Goal: Information Seeking & Learning: Check status

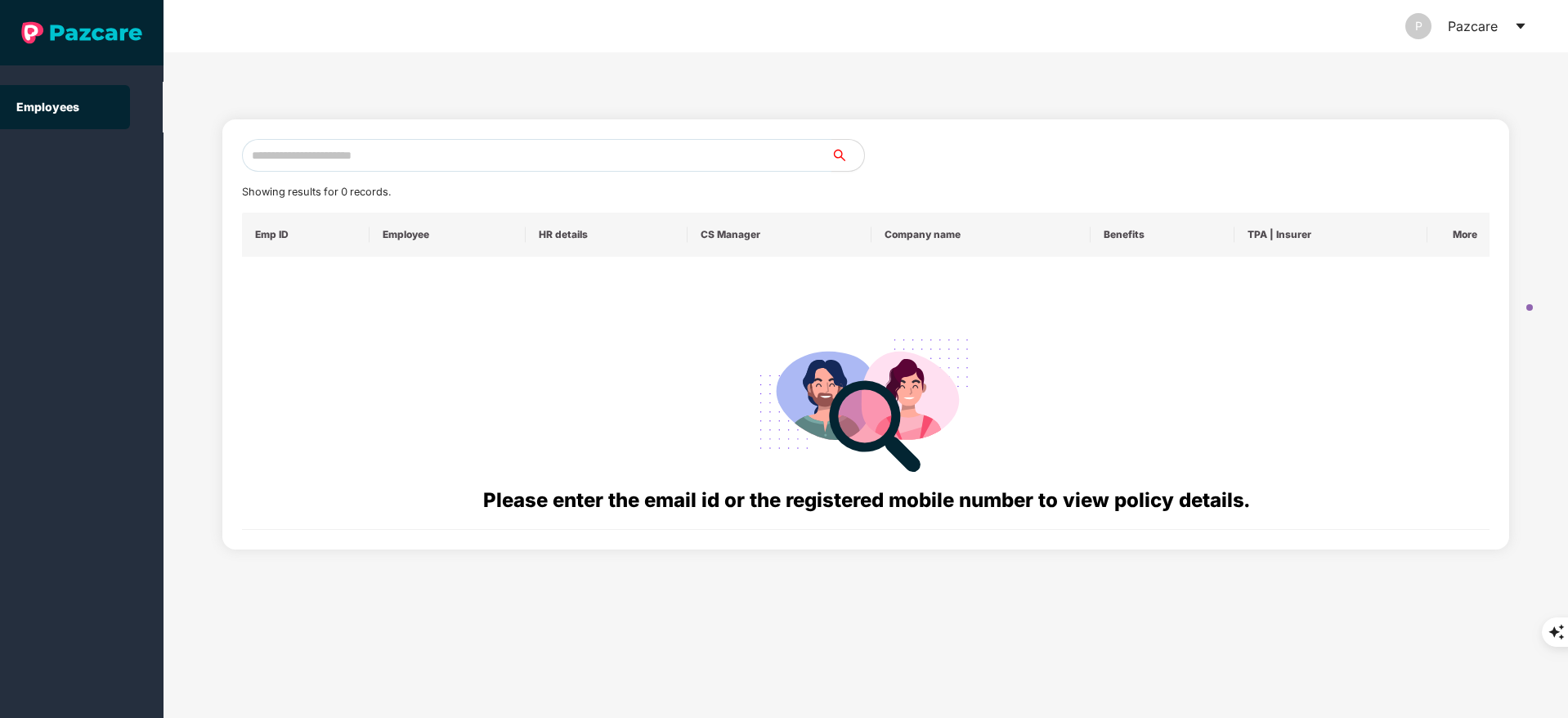
click at [342, 160] on input "text" at bounding box center [536, 155] width 590 height 33
paste input "**********"
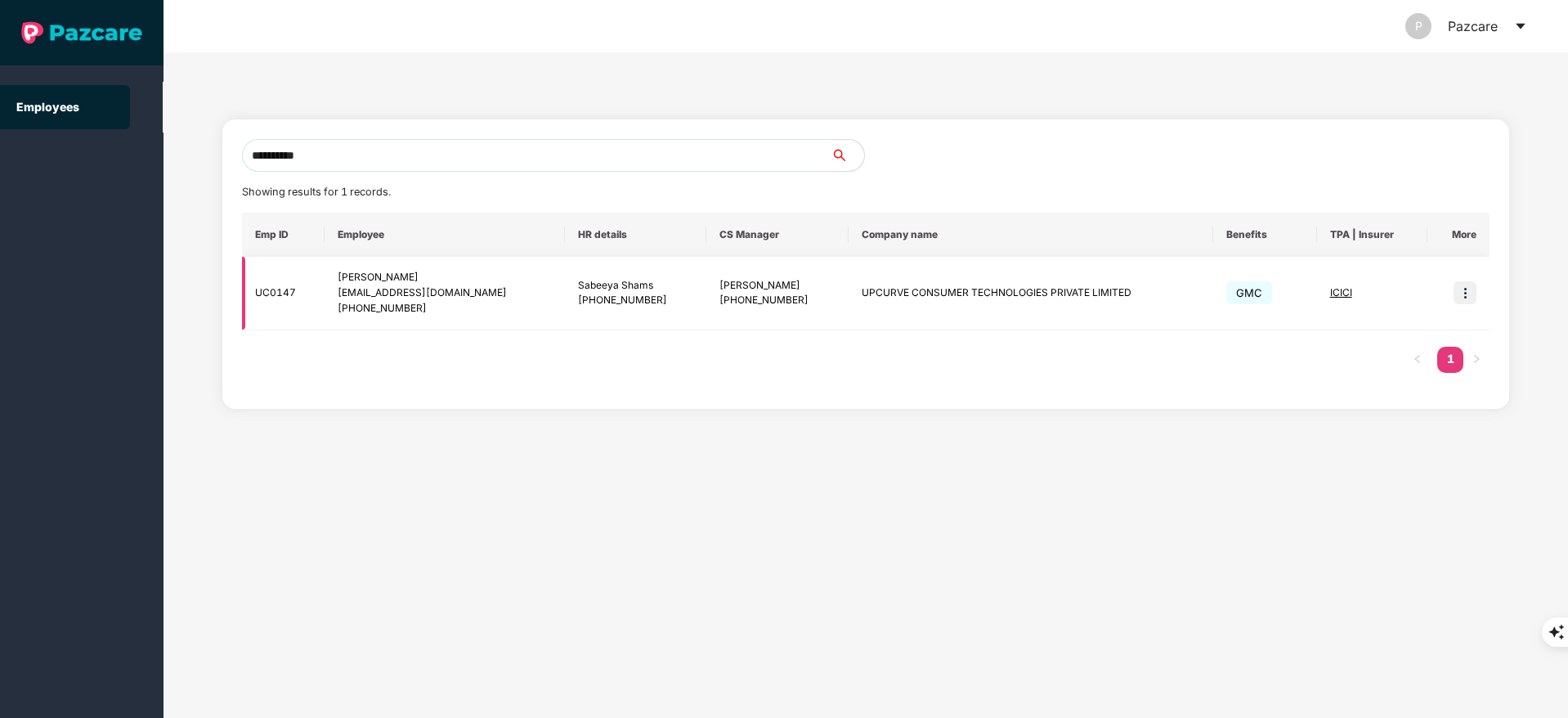
type input "**********"
click at [1463, 286] on img at bounding box center [1465, 292] width 23 height 23
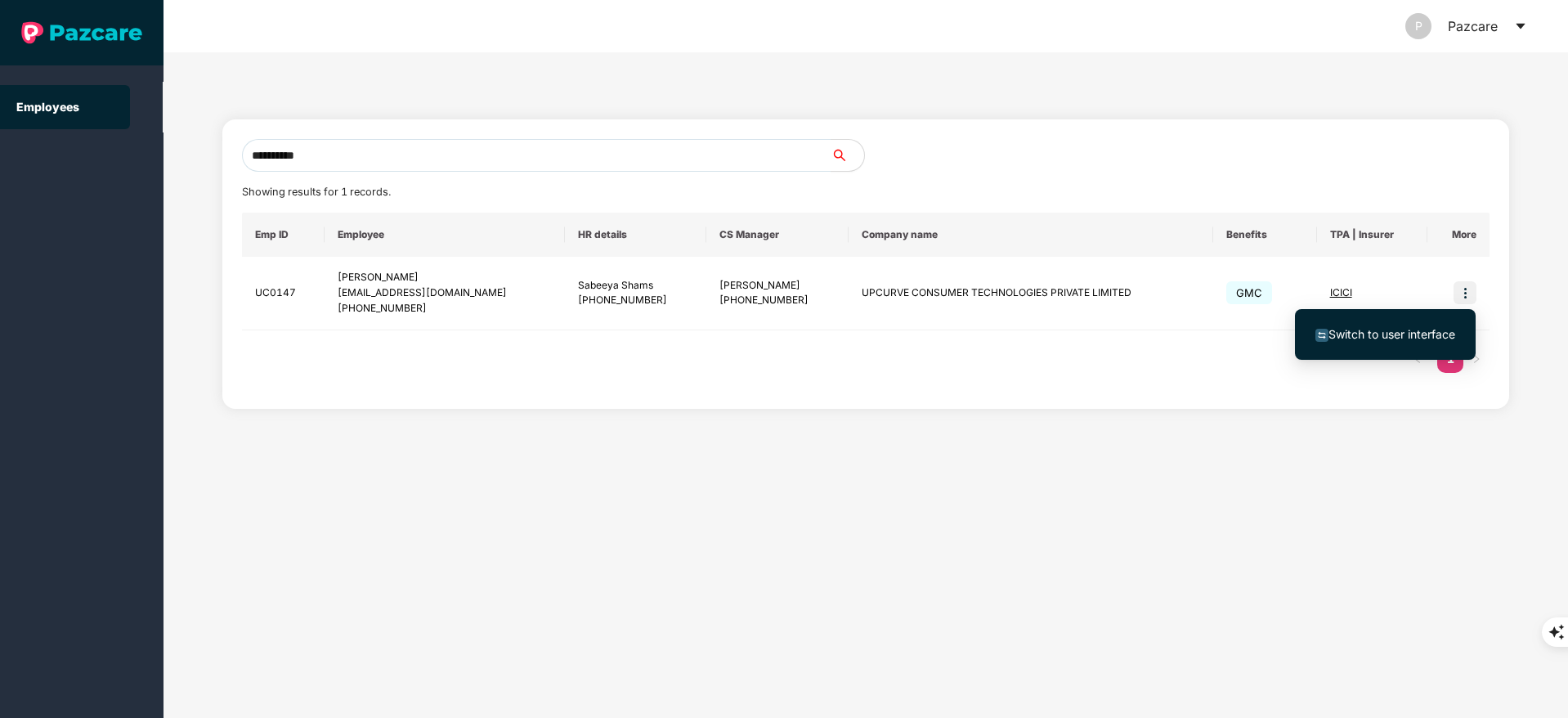
click at [1383, 332] on span "Switch to user interface" at bounding box center [1392, 334] width 127 height 14
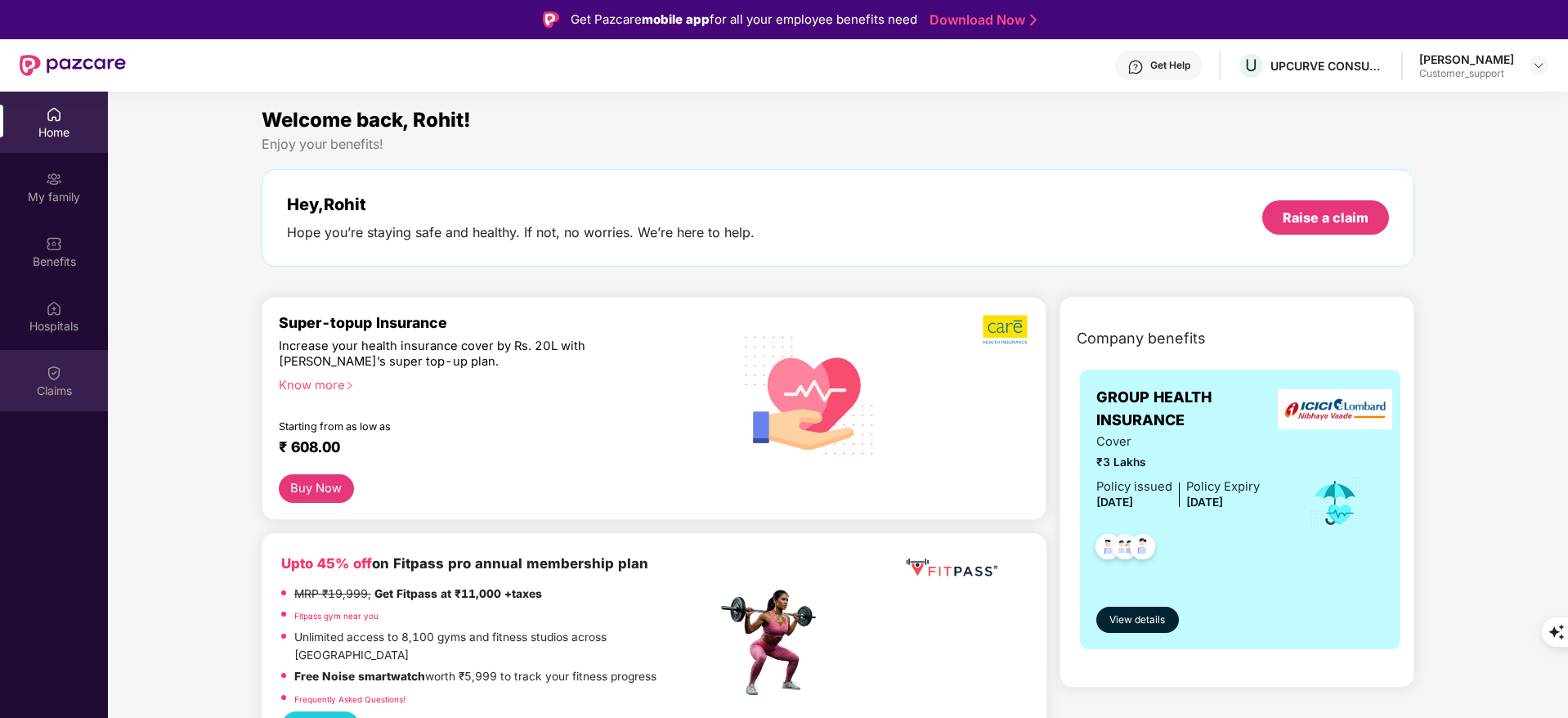
click at [52, 378] on img at bounding box center [54, 372] width 16 height 16
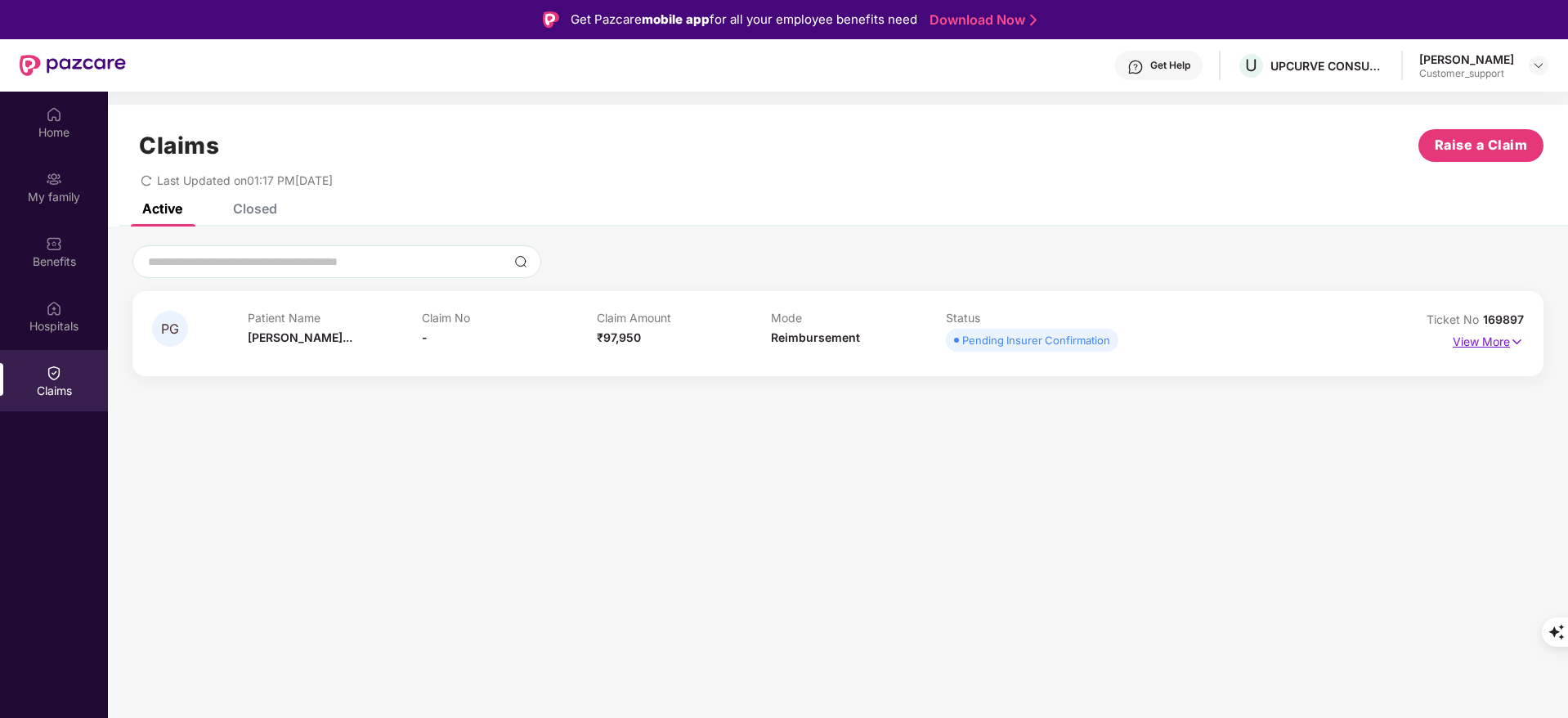
click at [1477, 342] on p "View More" at bounding box center [1488, 340] width 71 height 22
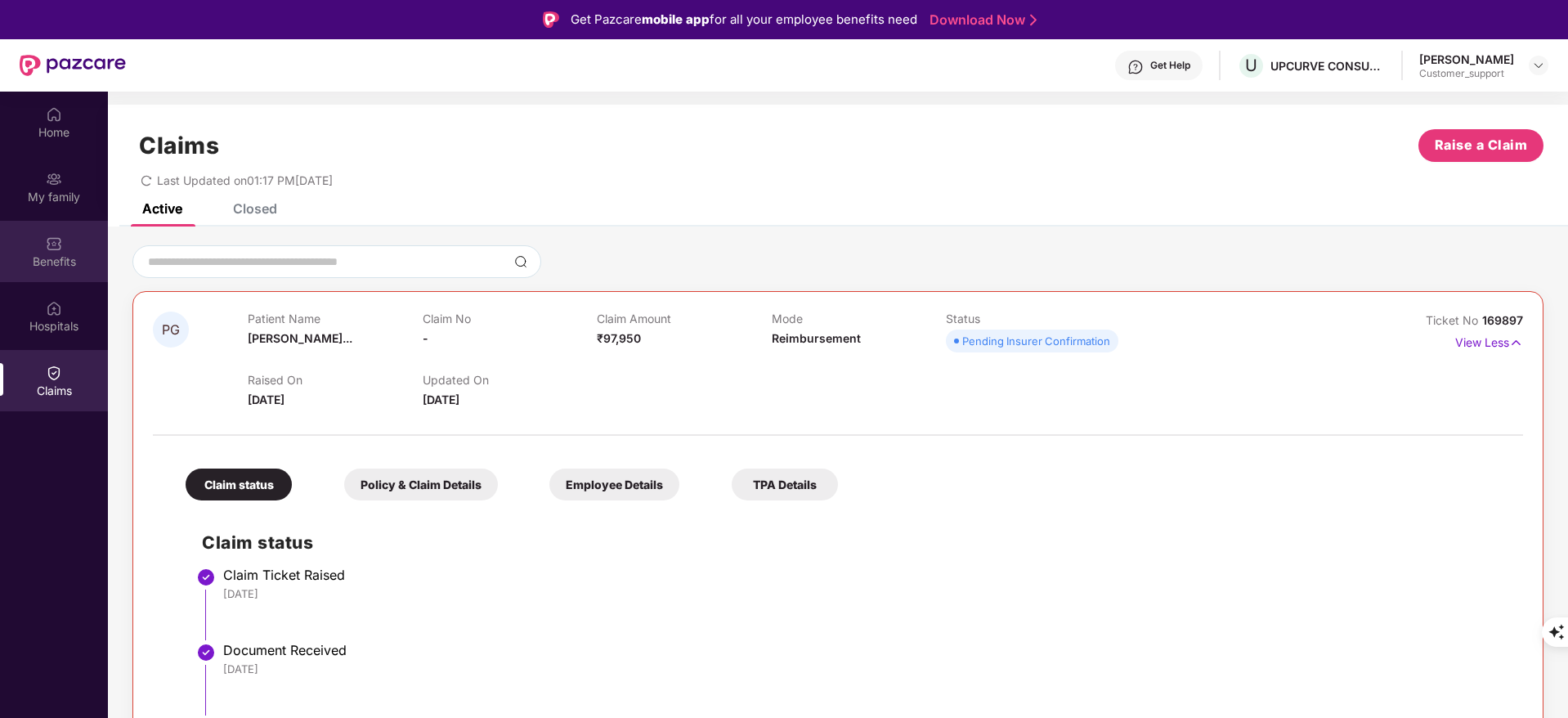
click at [32, 238] on div "Benefits" at bounding box center [54, 251] width 108 height 61
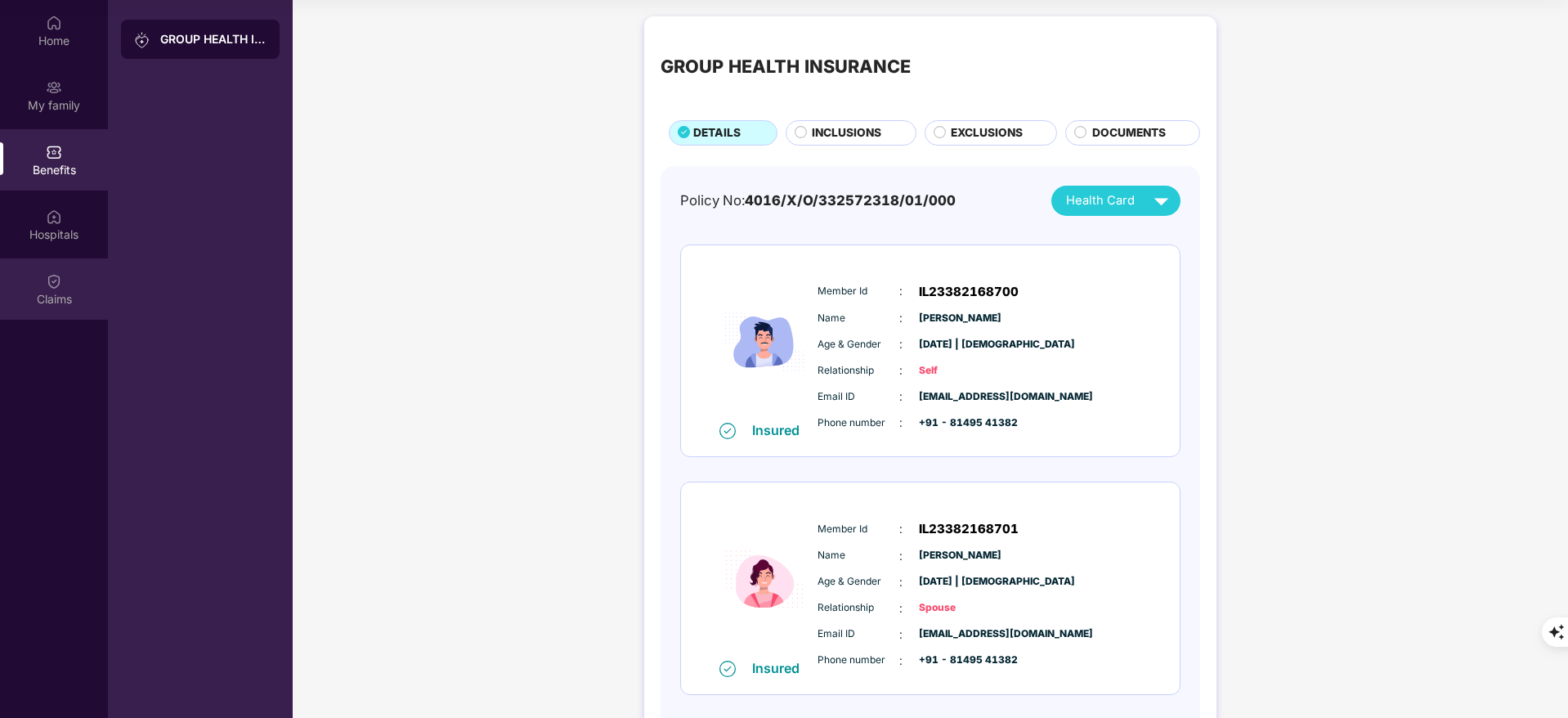
click at [59, 291] on div "Claims" at bounding box center [54, 299] width 108 height 16
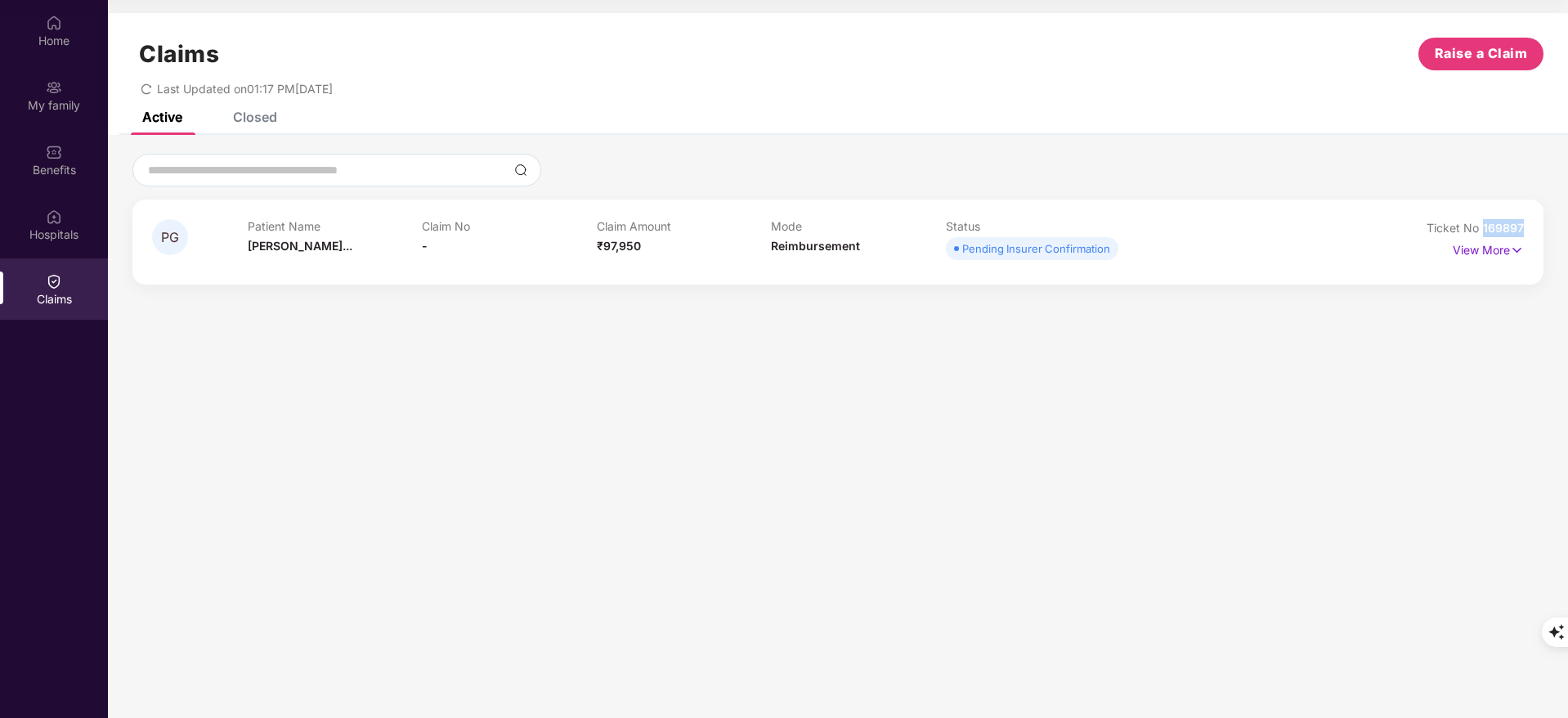
drag, startPoint x: 1481, startPoint y: 222, endPoint x: 1569, endPoint y: 226, distance: 88.1
click at [1567, 226] on html "Get Pazcare mobile app for all your employee benefits need Download Now Get Hel…" at bounding box center [784, 268] width 1568 height 718
copy span "169897"
click at [47, 41] on div "Home" at bounding box center [54, 40] width 108 height 16
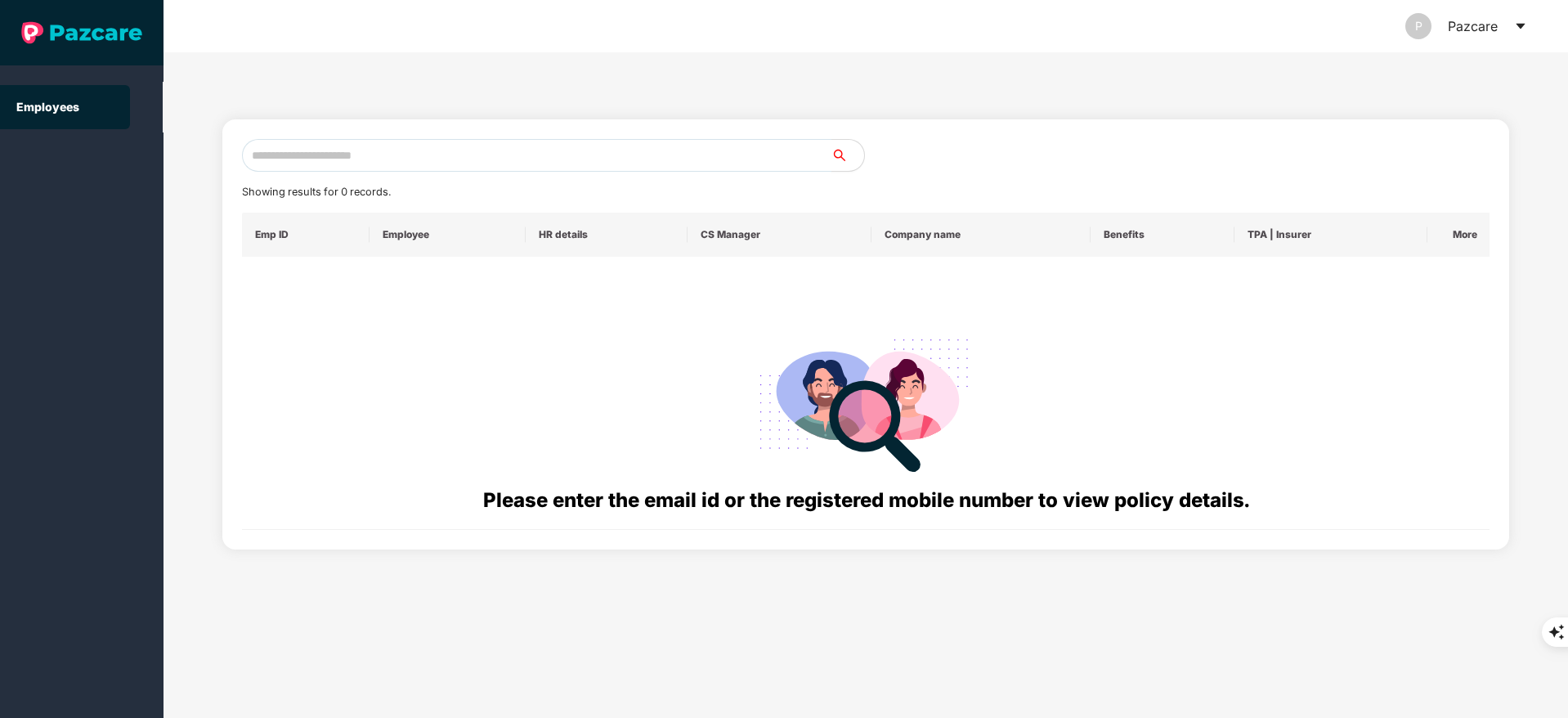
click at [359, 151] on input "text" at bounding box center [536, 155] width 590 height 33
paste input "**********"
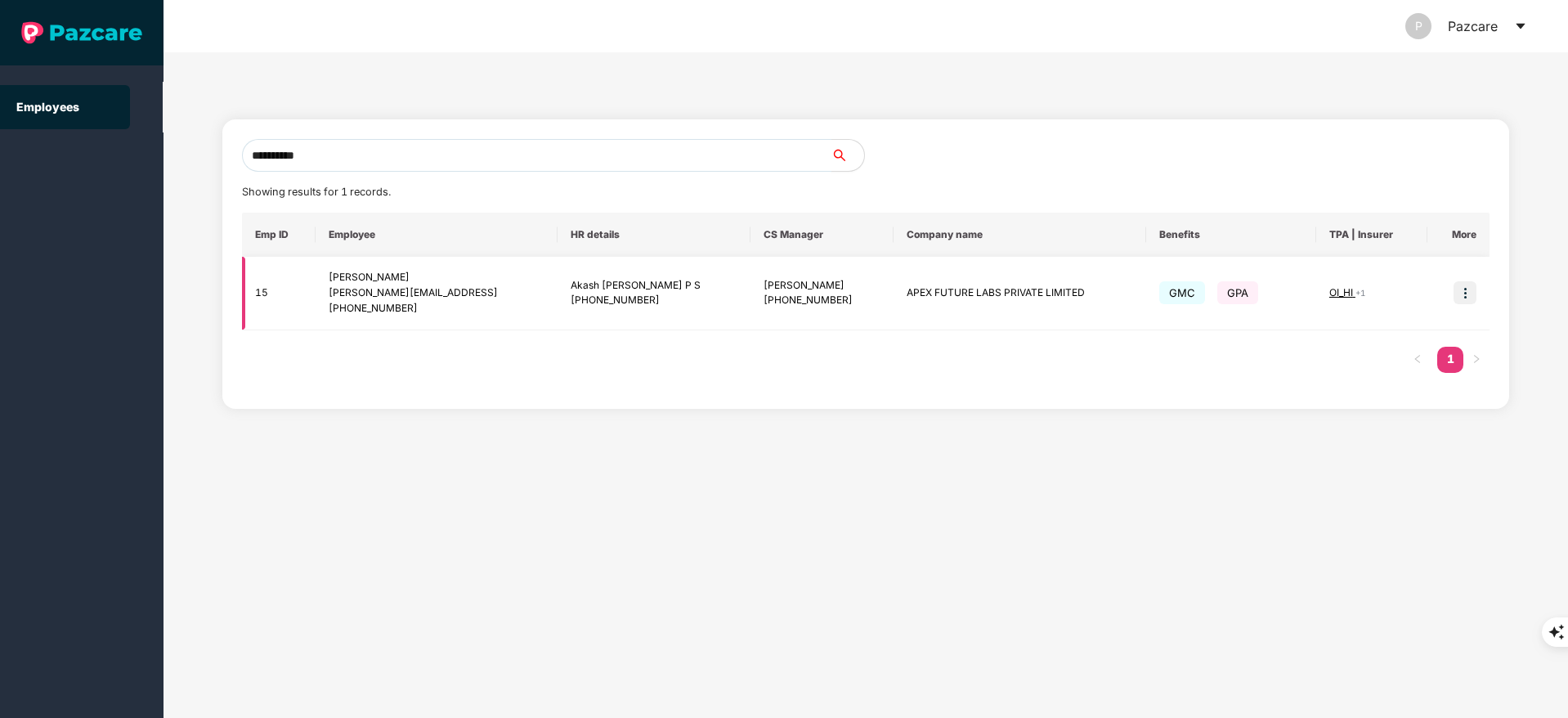
type input "**********"
click at [1459, 292] on img at bounding box center [1465, 292] width 23 height 23
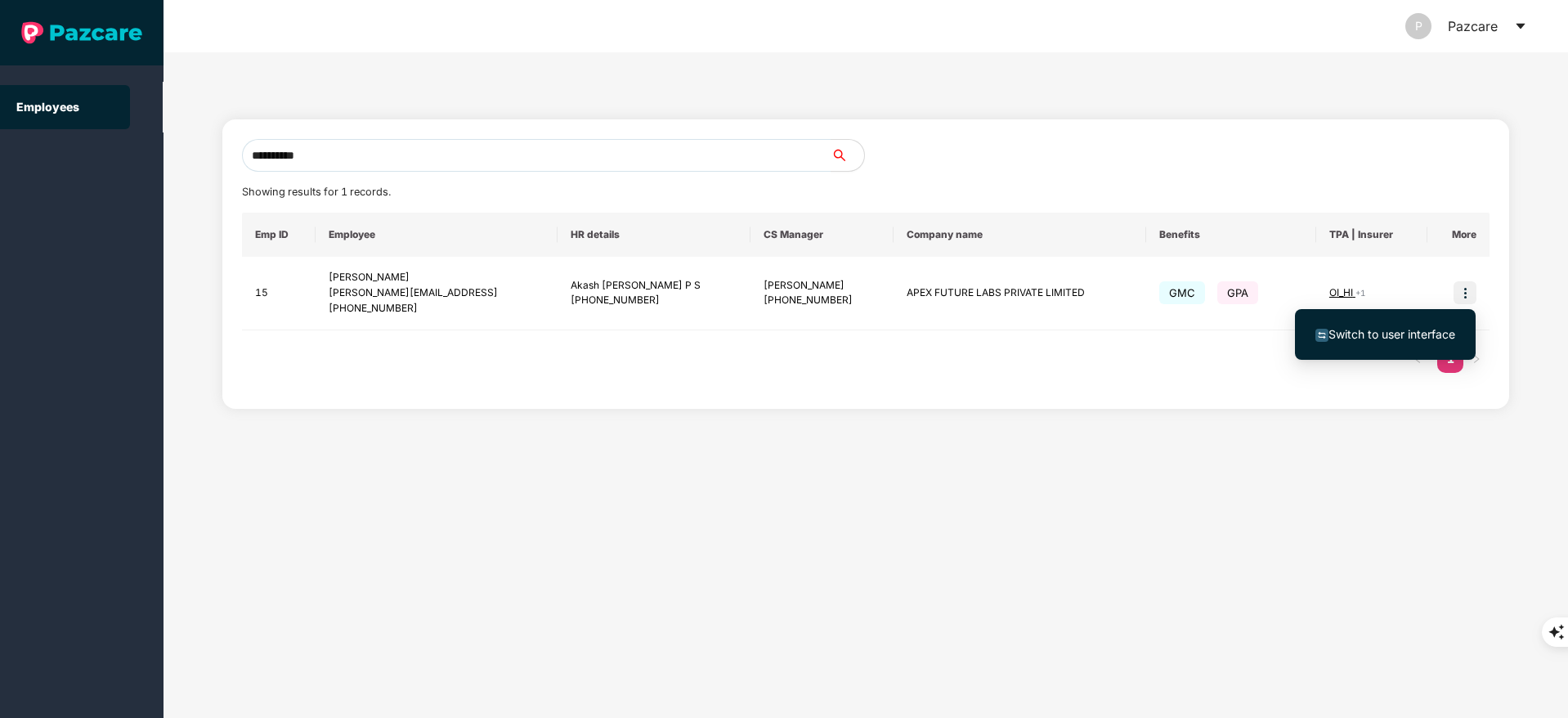
click at [1399, 327] on span "Switch to user interface" at bounding box center [1392, 334] width 127 height 14
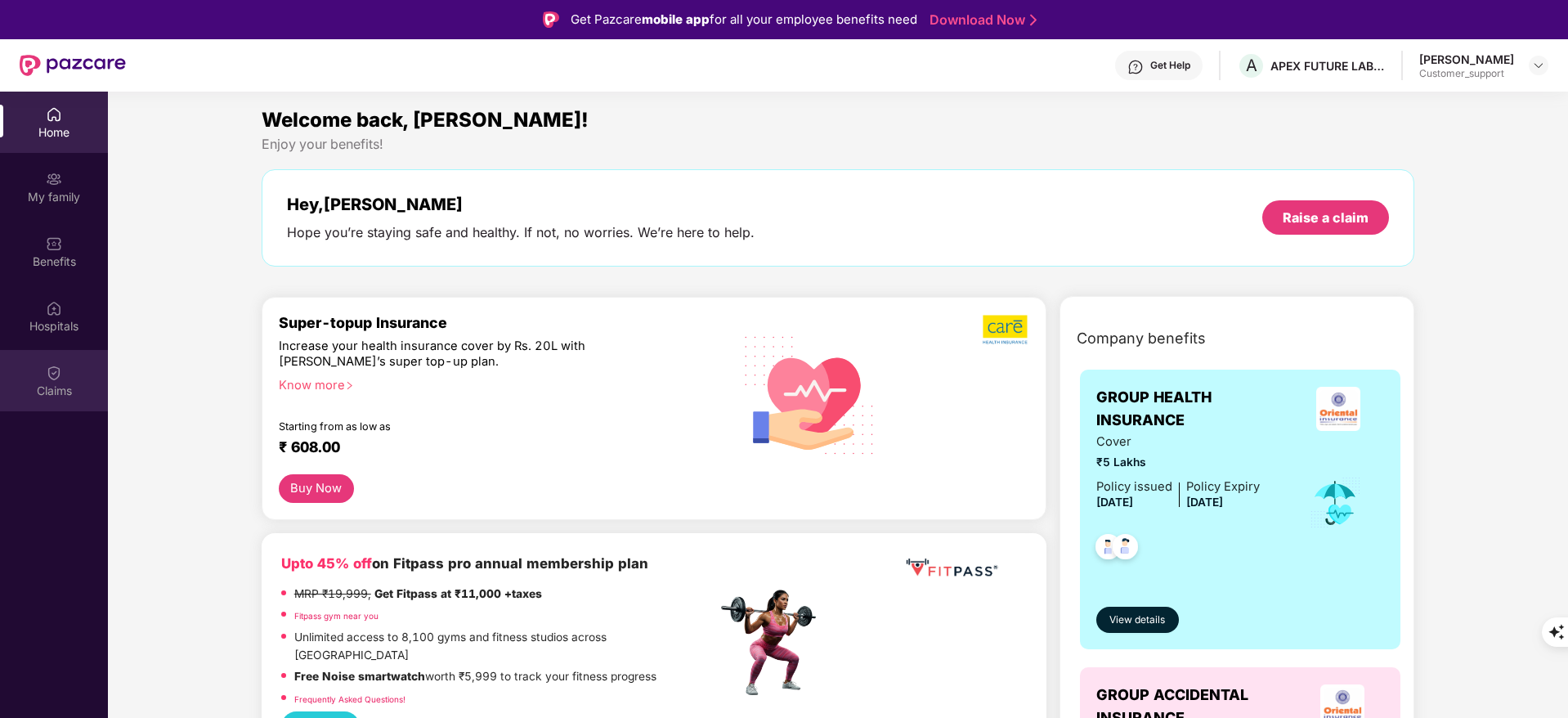
click at [29, 408] on div "Claims" at bounding box center [54, 380] width 108 height 61
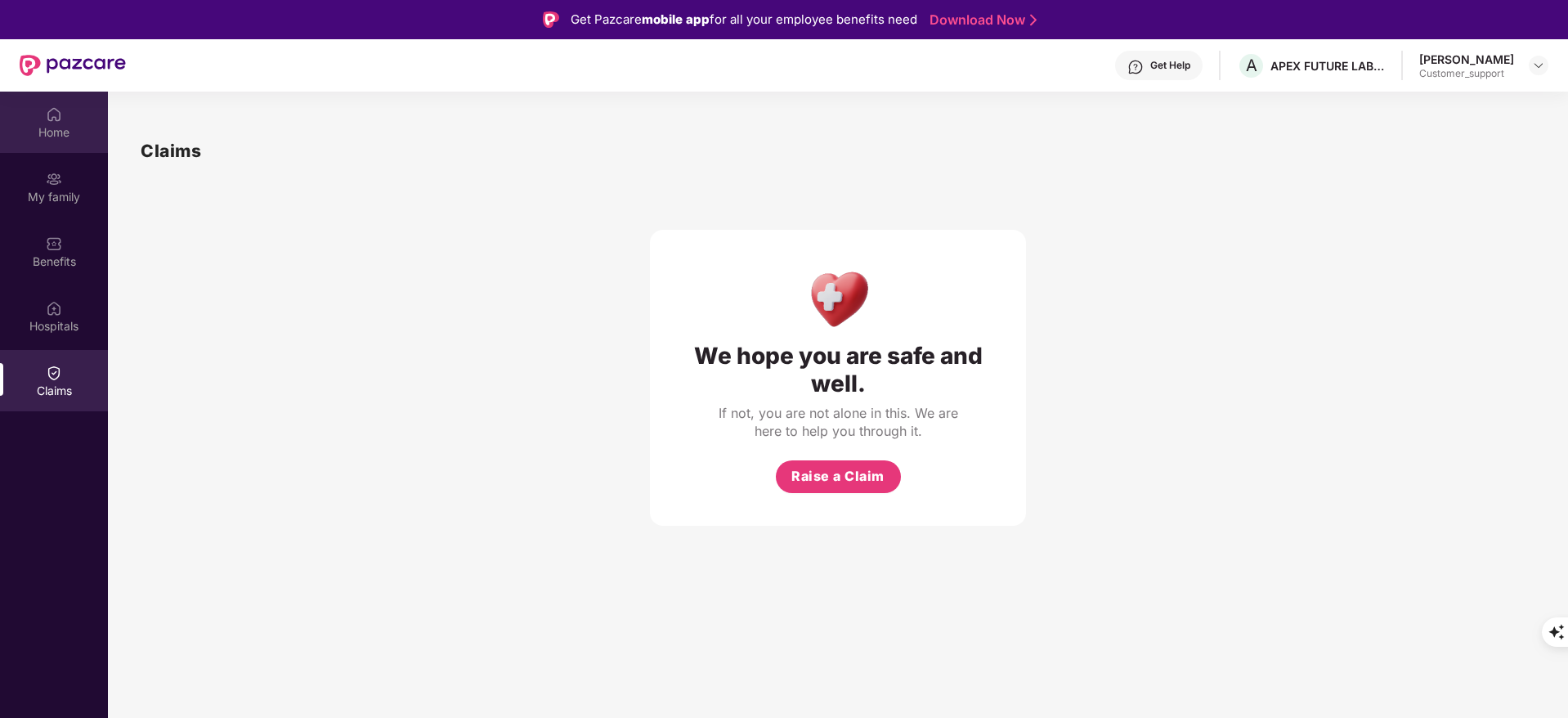
click at [92, 112] on div "Home" at bounding box center [54, 122] width 108 height 61
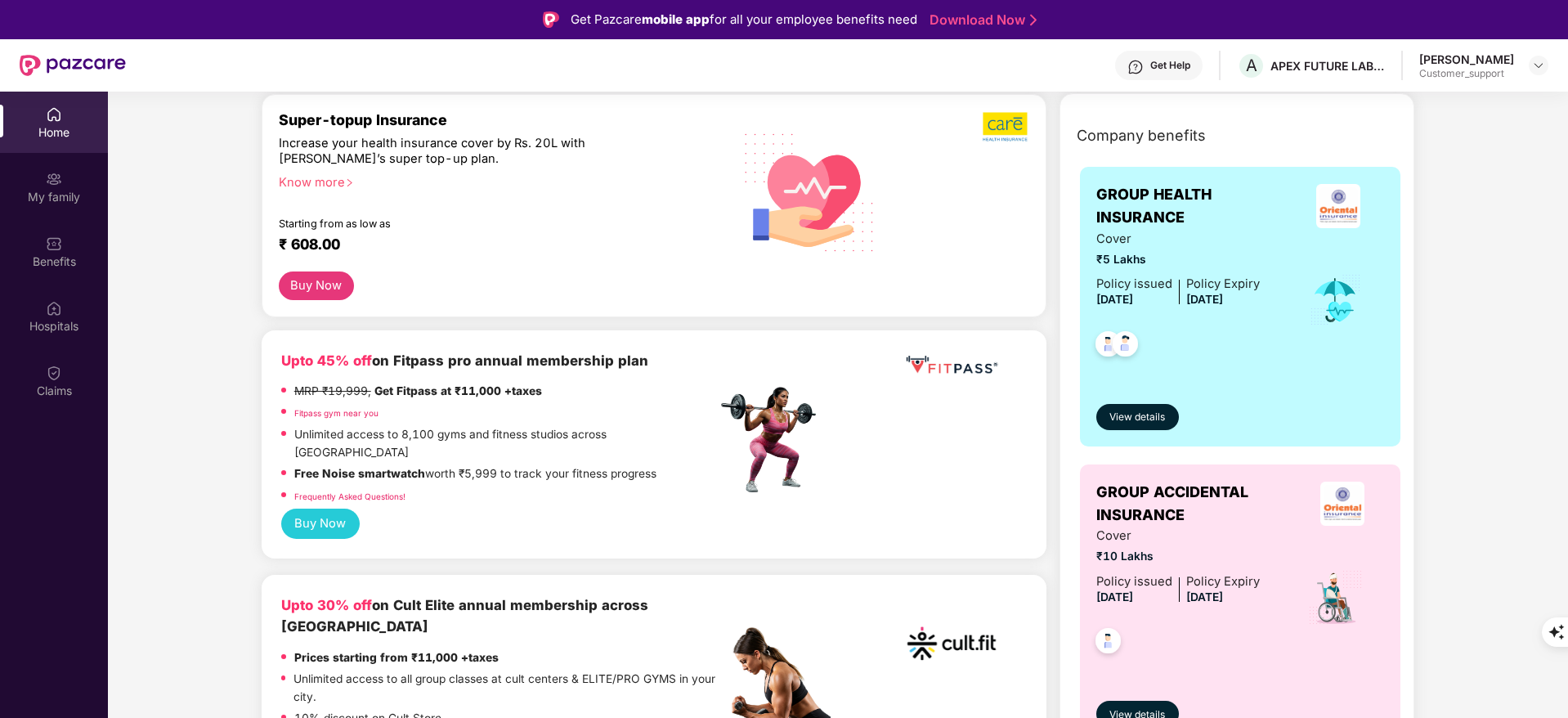
scroll to position [204, 0]
click at [64, 256] on div "Benefits" at bounding box center [54, 261] width 108 height 16
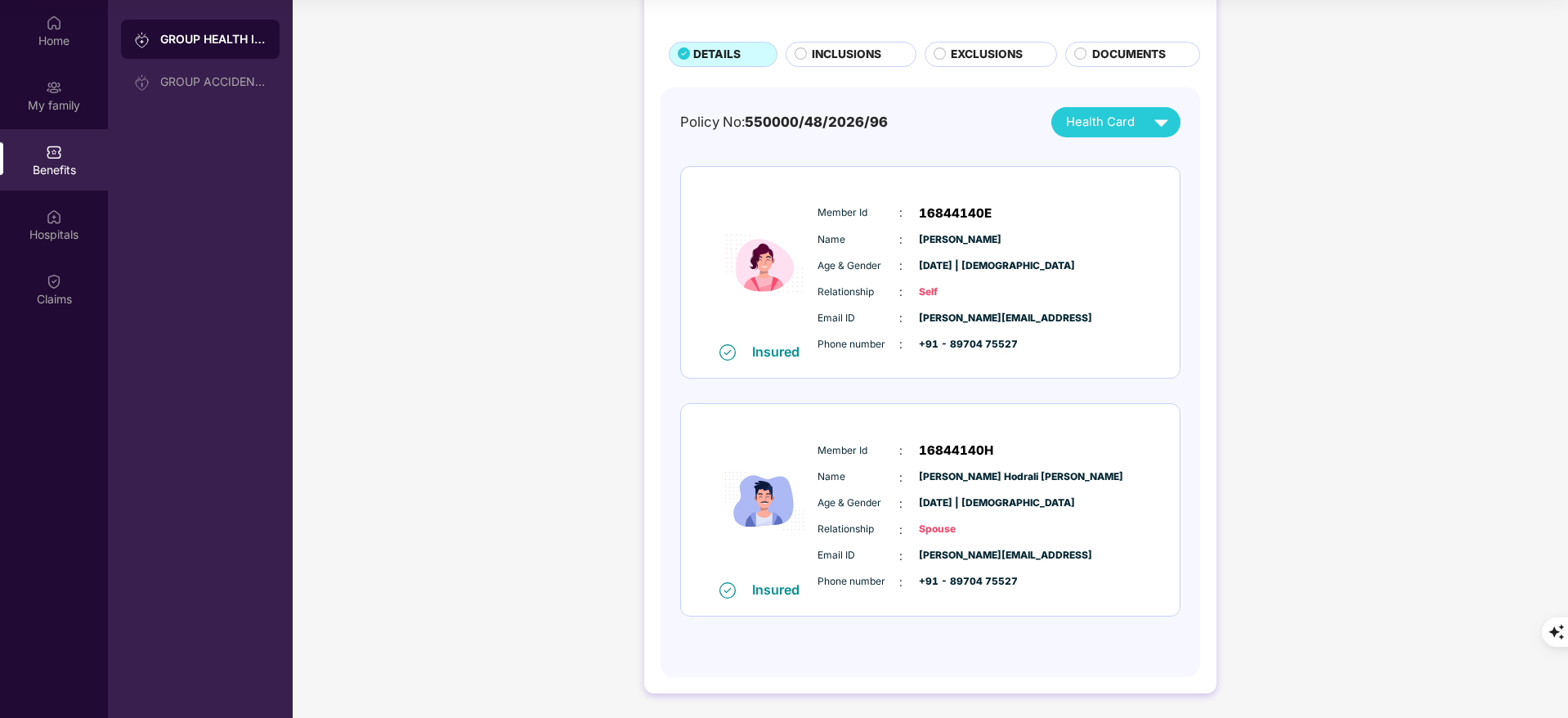
scroll to position [0, 0]
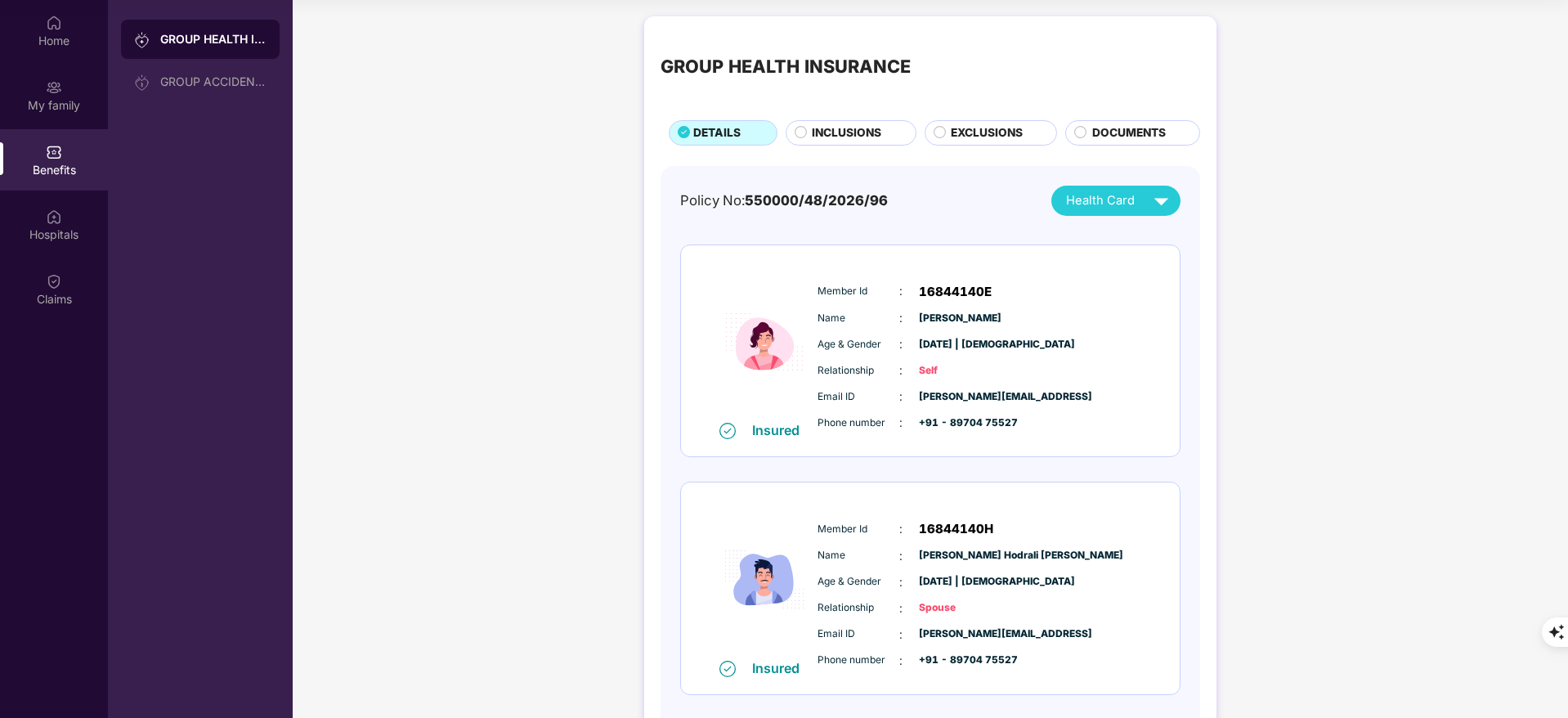
click at [880, 124] on span "INCLUSIONS" at bounding box center [847, 133] width 70 height 18
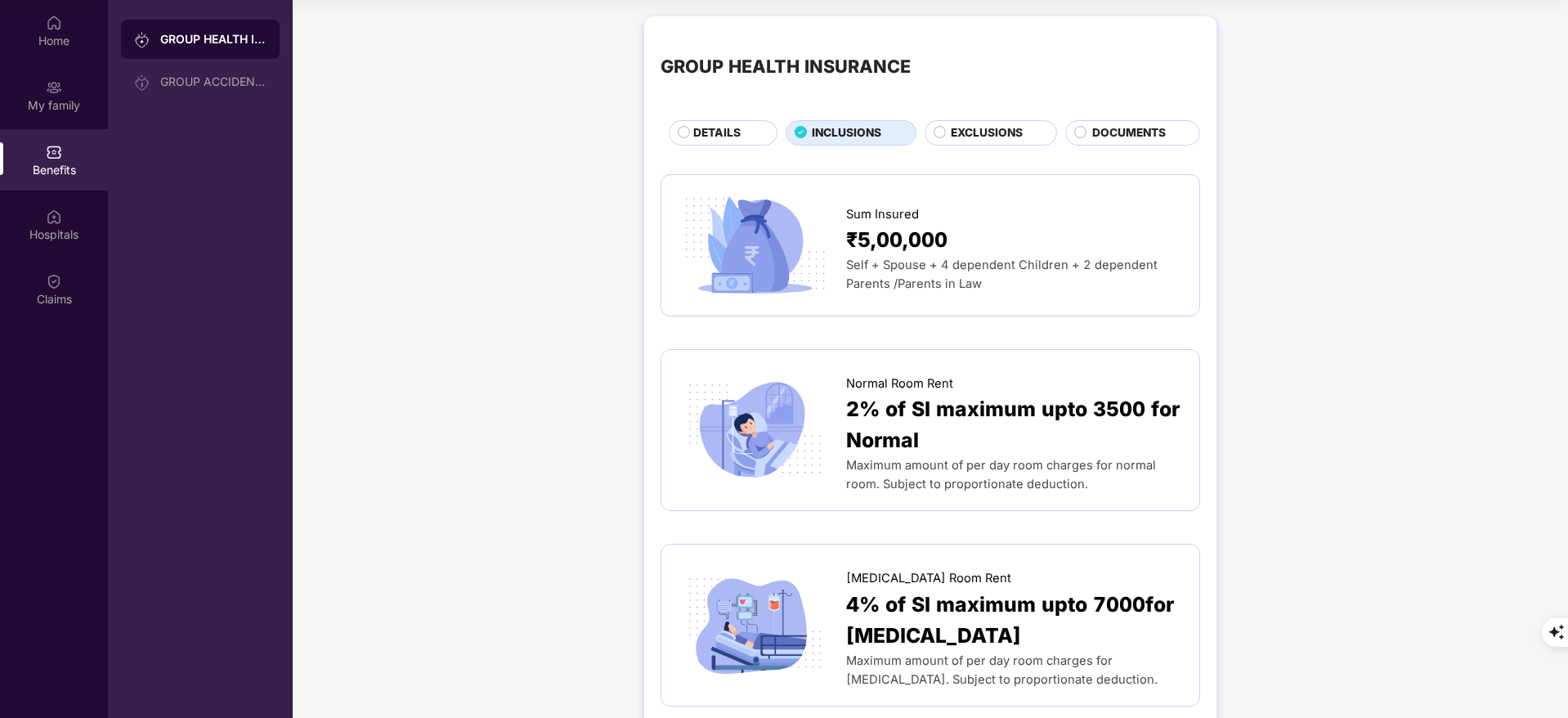
click at [748, 122] on div "DETAILS" at bounding box center [723, 133] width 109 height 25
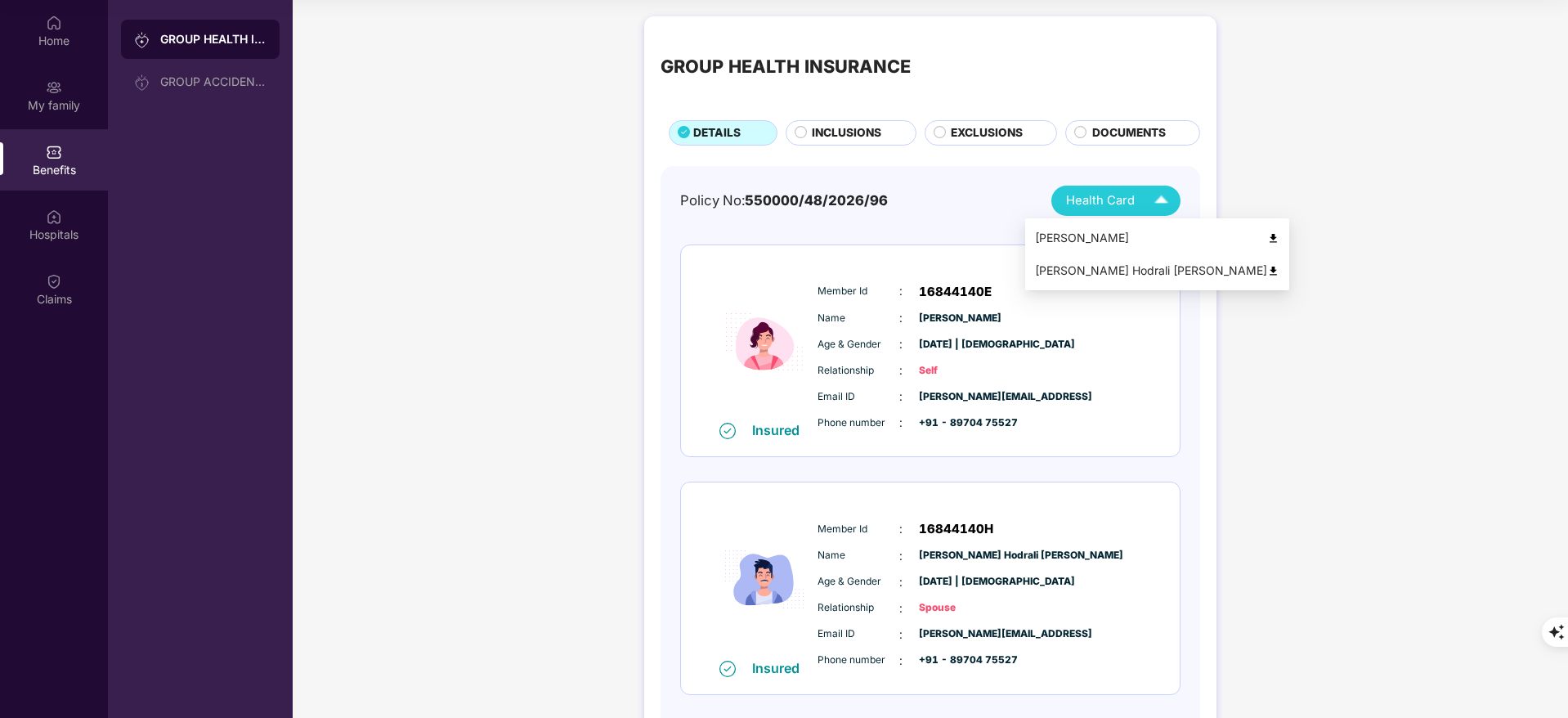
click at [1147, 210] on img at bounding box center [1161, 200] width 29 height 29
click at [1268, 232] on img at bounding box center [1274, 238] width 13 height 13
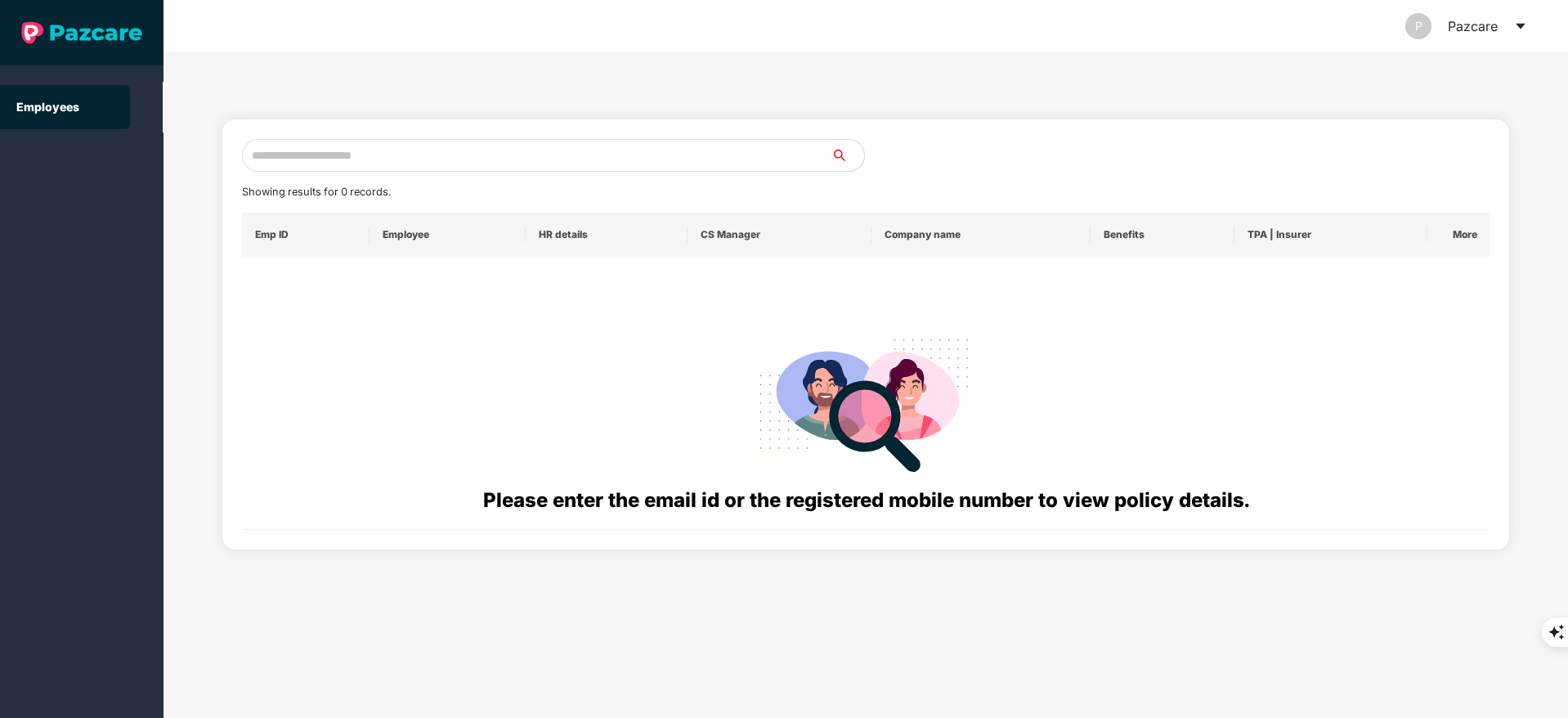
click at [339, 148] on input "text" at bounding box center [536, 155] width 590 height 33
paste input "**********"
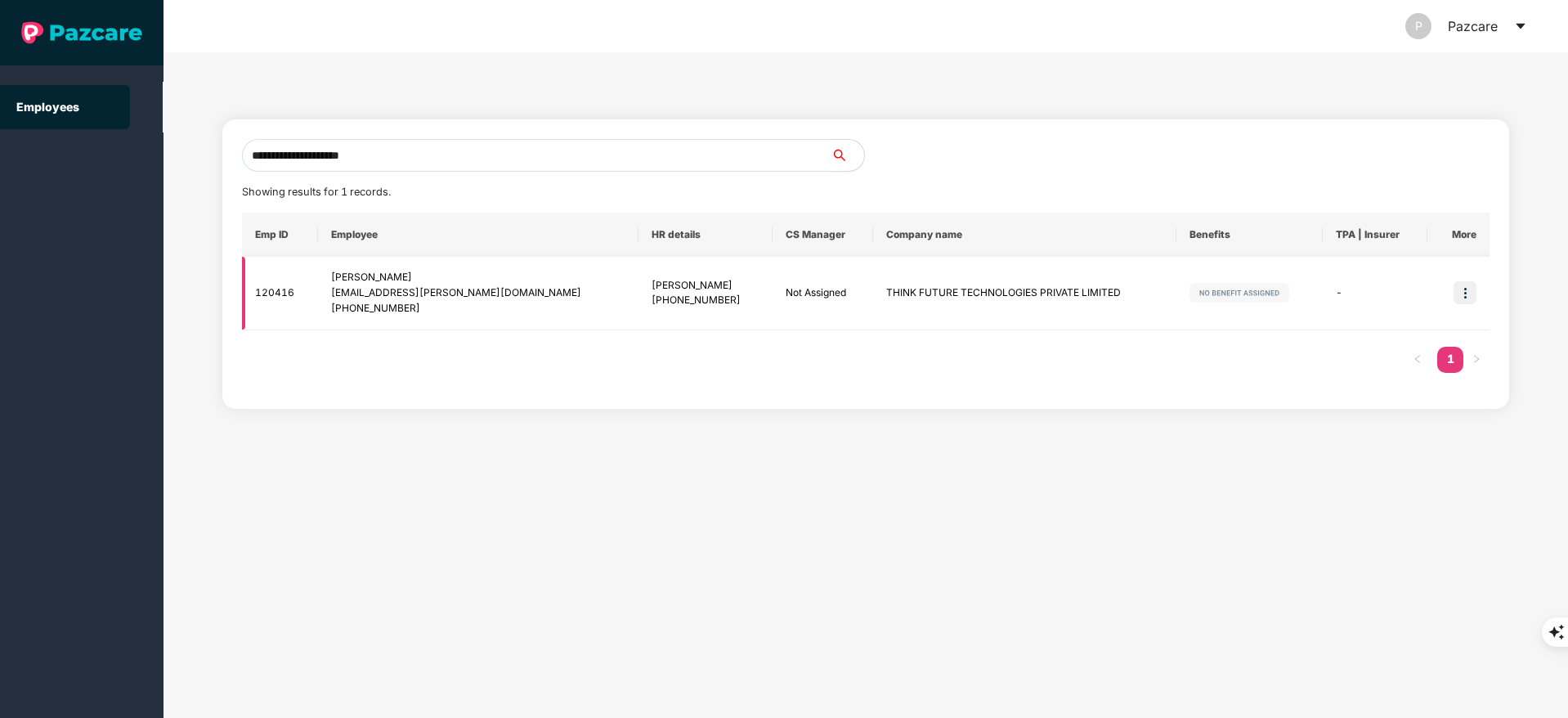
type input "**********"
click at [1462, 294] on img at bounding box center [1465, 292] width 23 height 23
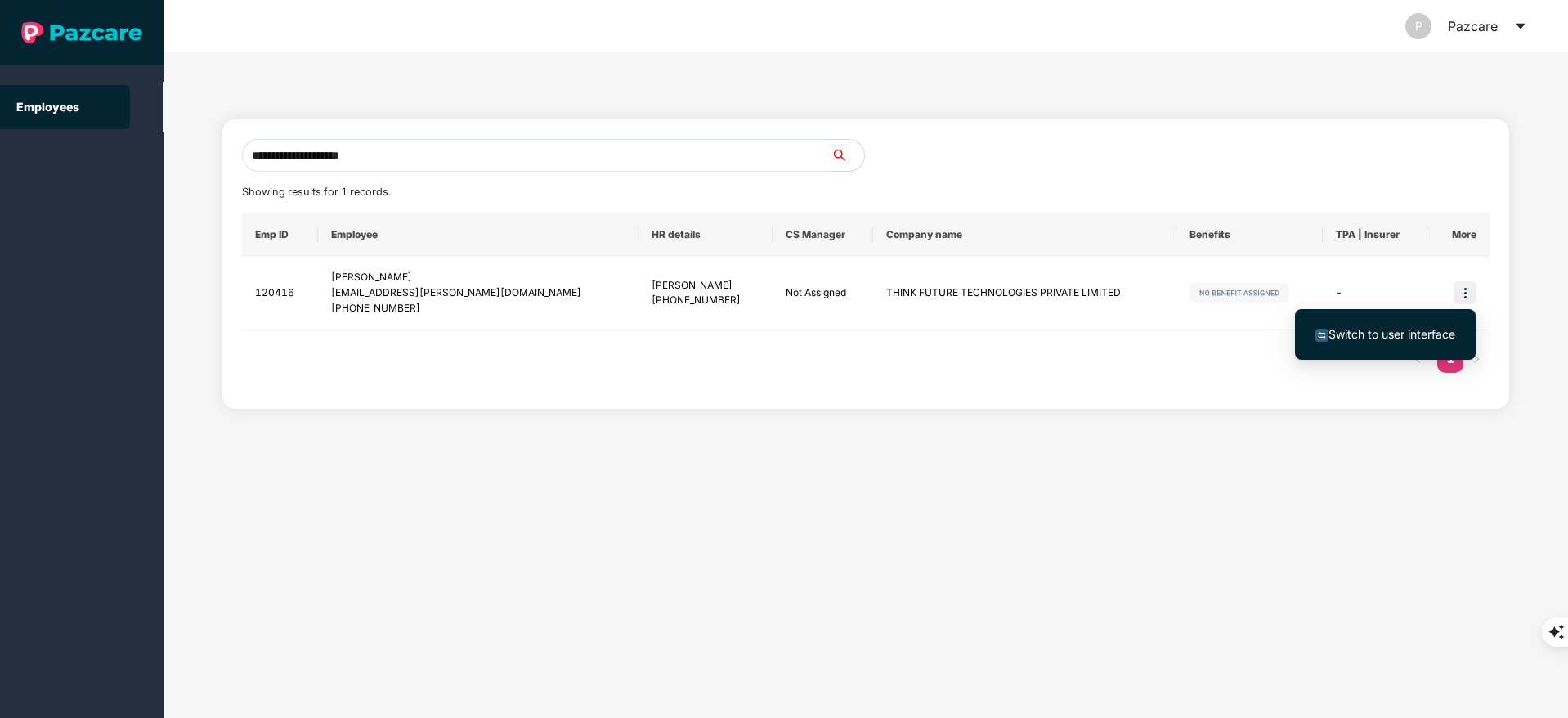
click at [1409, 334] on span "Switch to user interface" at bounding box center [1392, 334] width 127 height 14
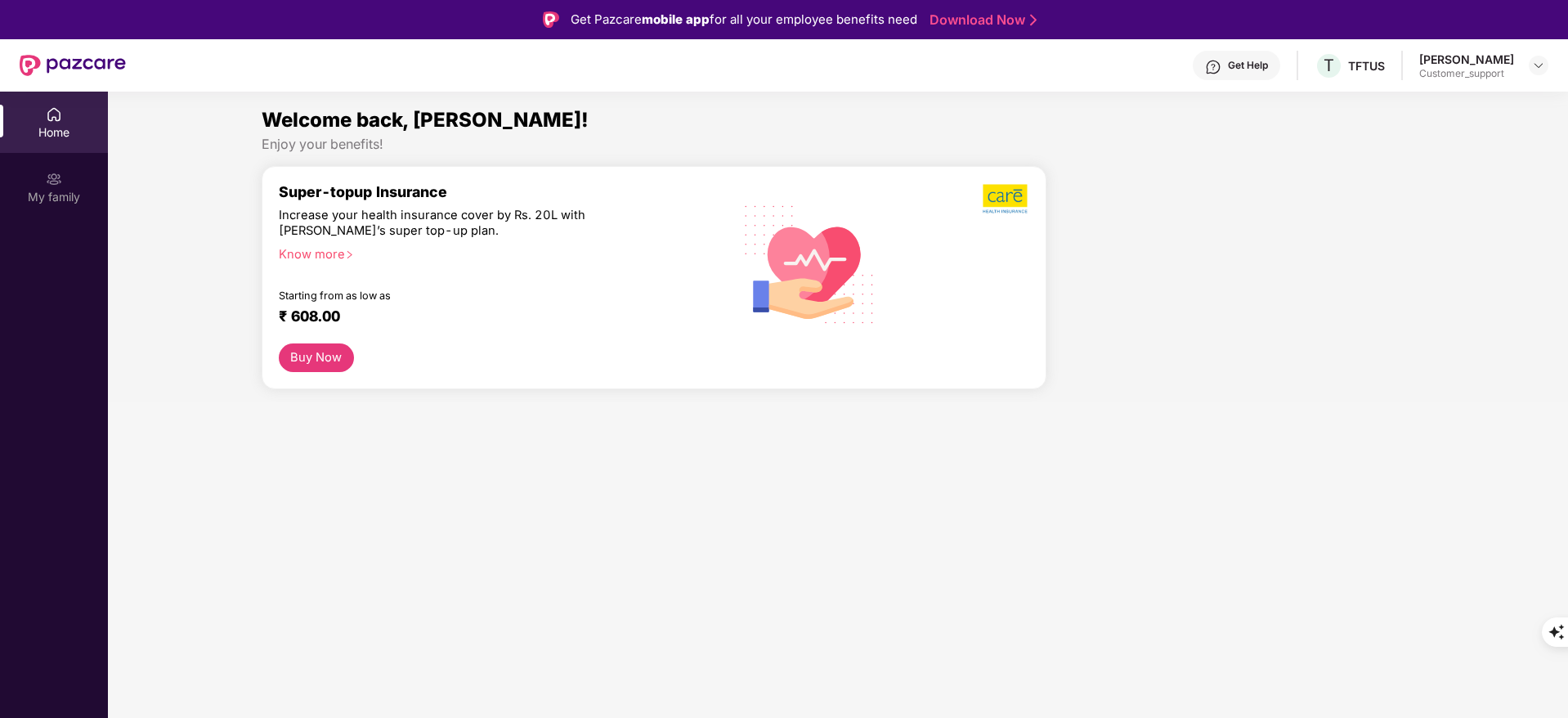
click at [1242, 63] on div "Get Help" at bounding box center [1248, 65] width 40 height 13
click at [1011, 177] on div "Super-topup Insurance Increase your health insurance cover by Rs. 20L with [PER…" at bounding box center [654, 278] width 785 height 223
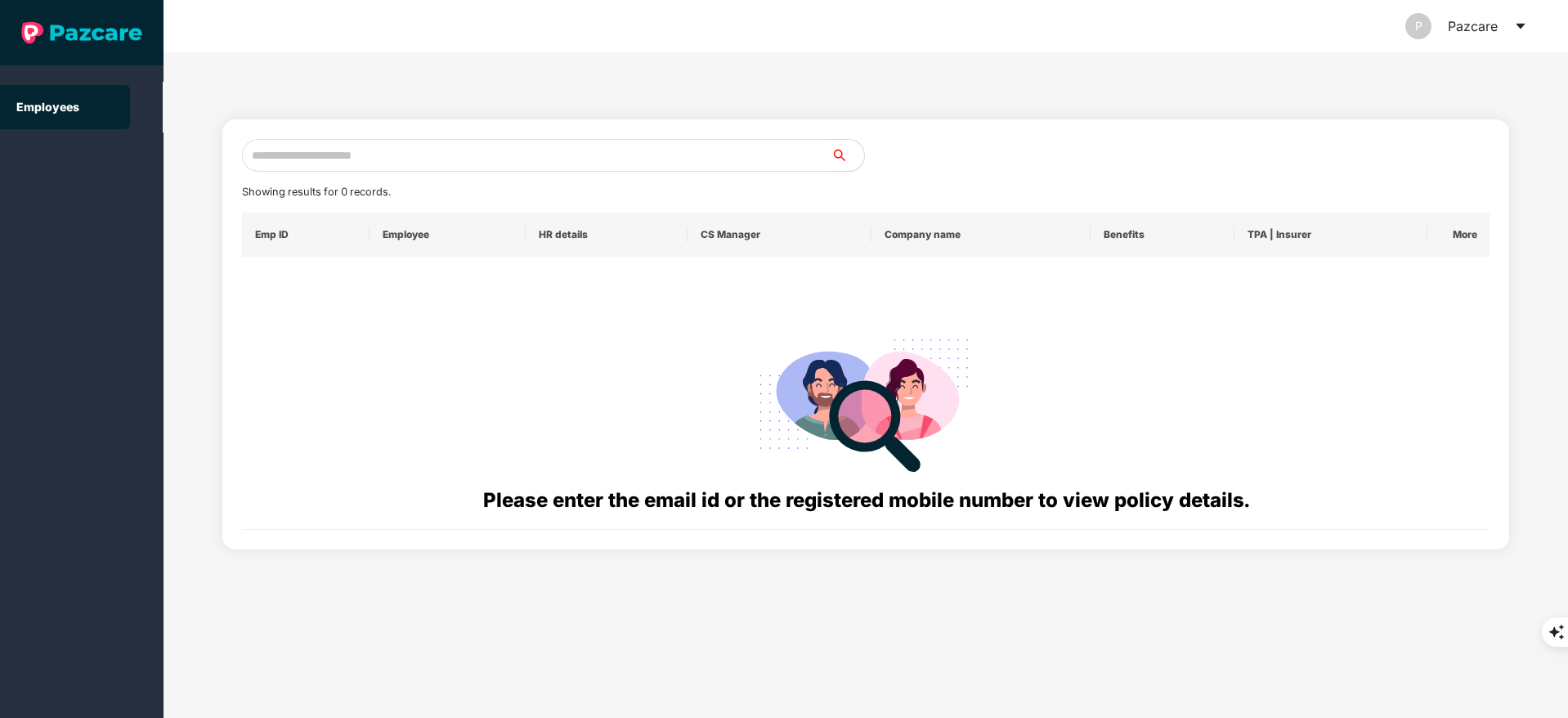
click at [330, 157] on input "text" at bounding box center [536, 155] width 590 height 33
paste input "**********"
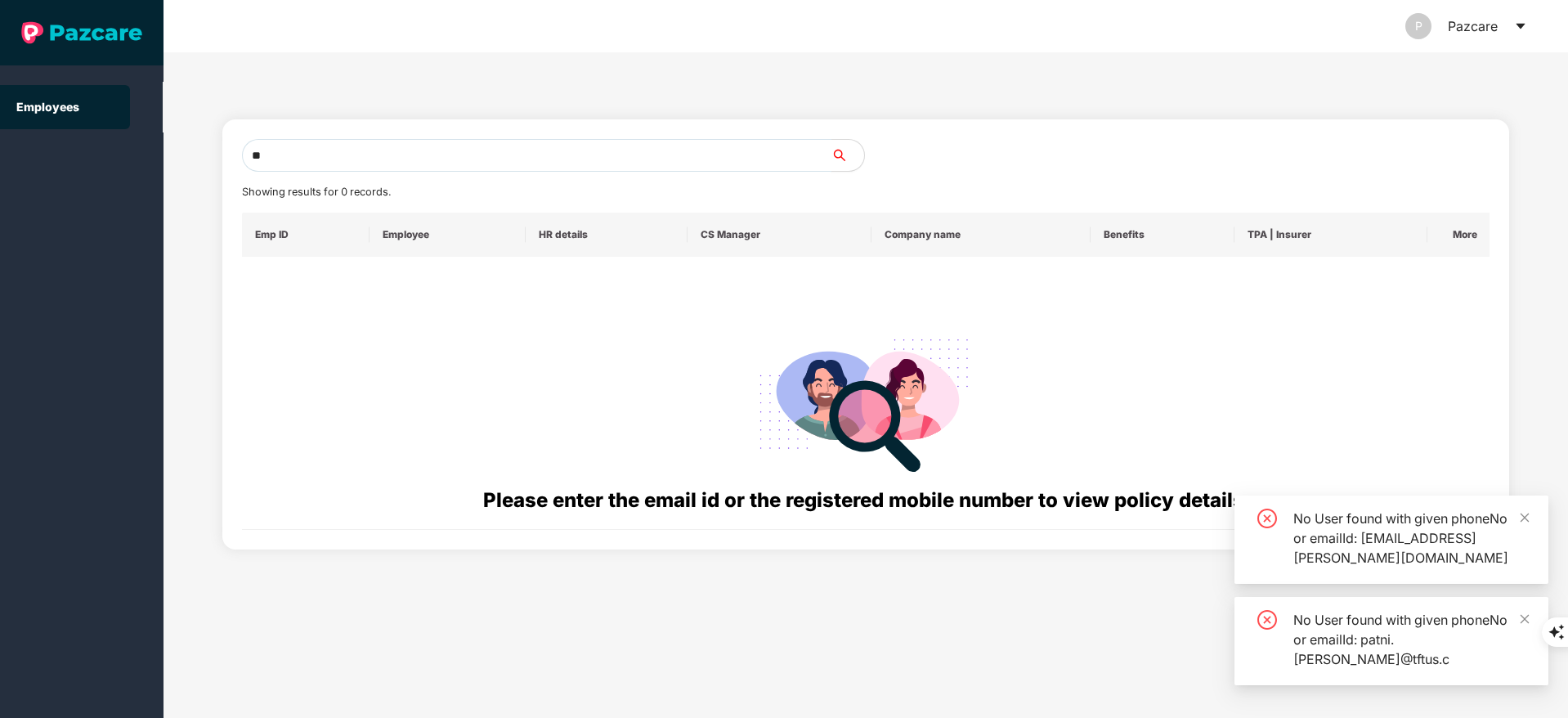
type input "*"
paste input "**********"
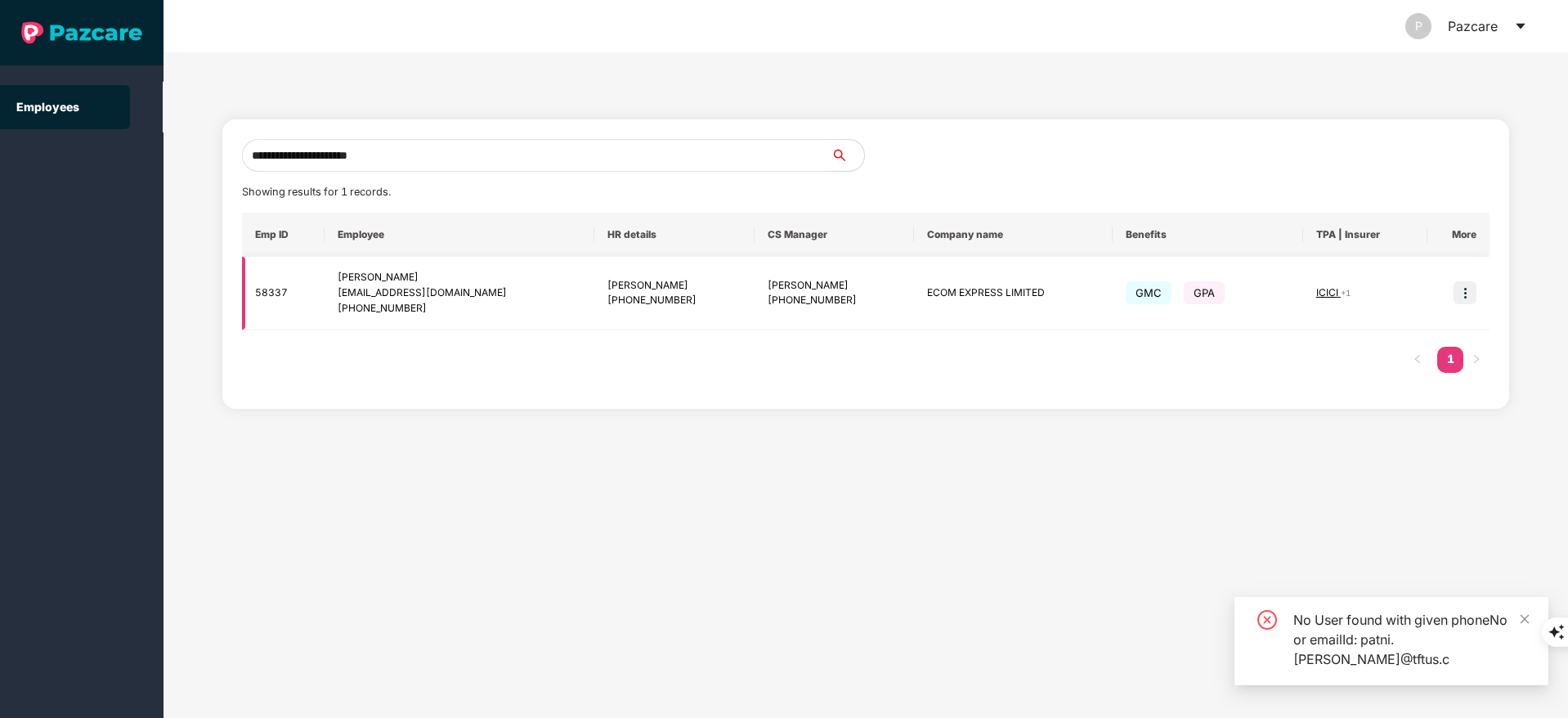
type input "**********"
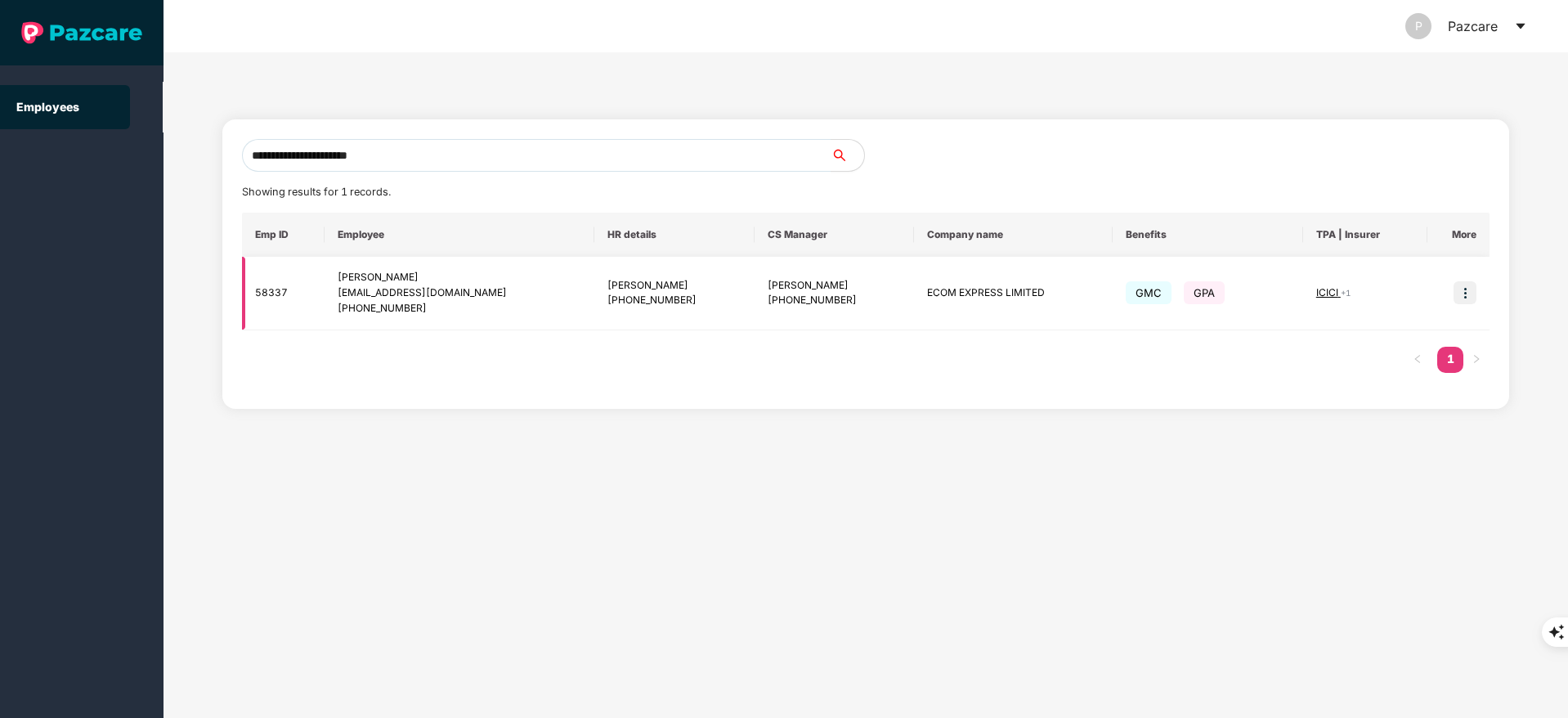
click at [1467, 283] on img at bounding box center [1465, 292] width 23 height 23
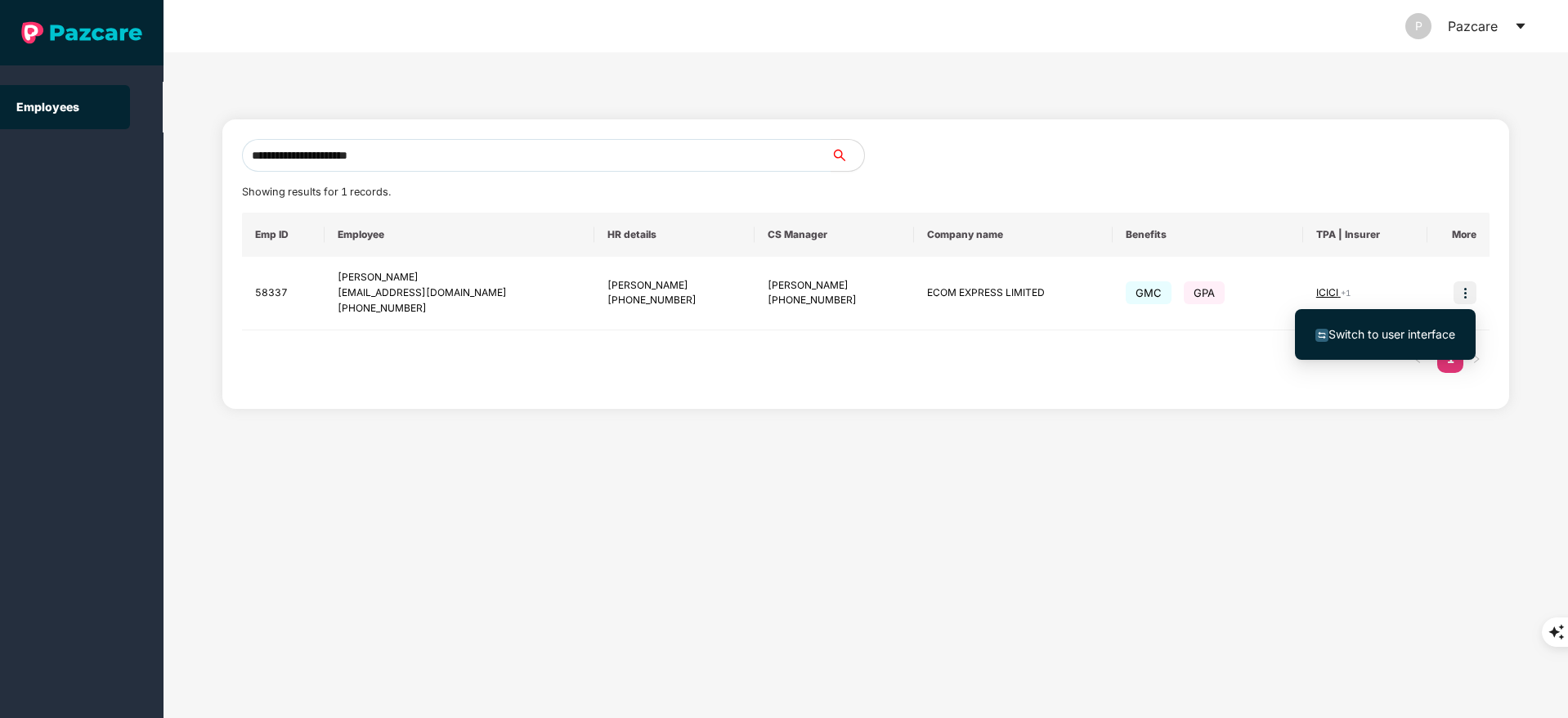
click at [1355, 325] on span "Switch to user interface" at bounding box center [1385, 334] width 140 height 18
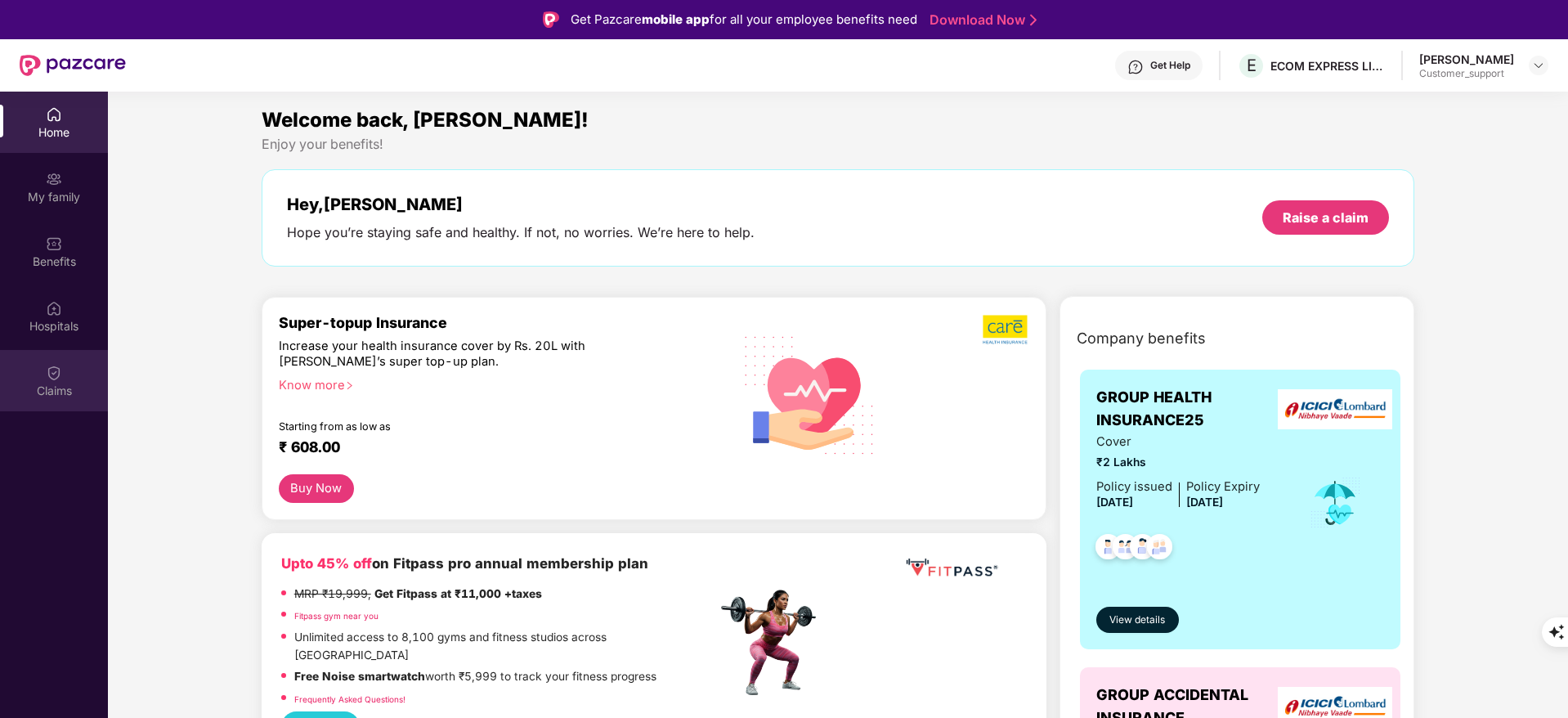
click at [54, 393] on div "Claims" at bounding box center [54, 390] width 108 height 16
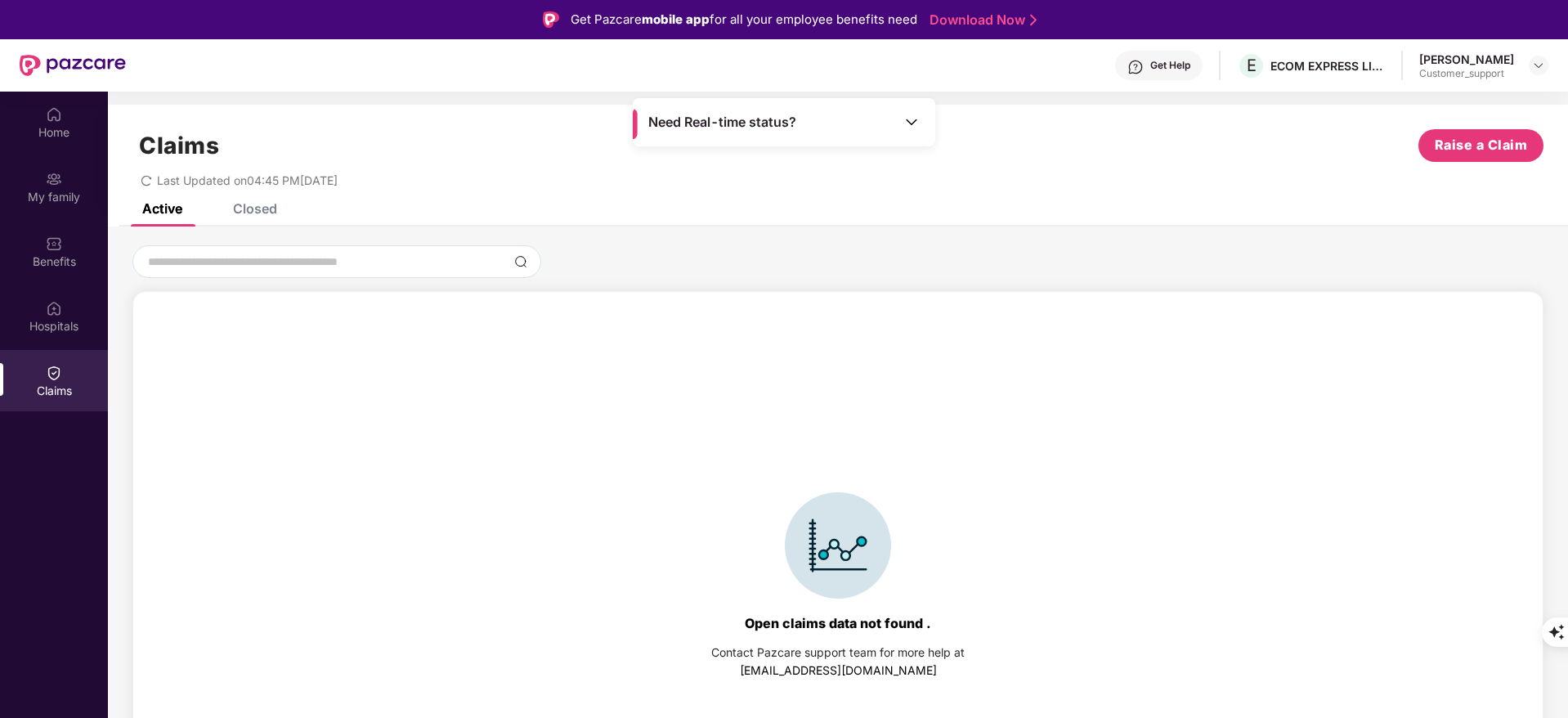
click at [249, 211] on div "Closed" at bounding box center [255, 208] width 44 height 16
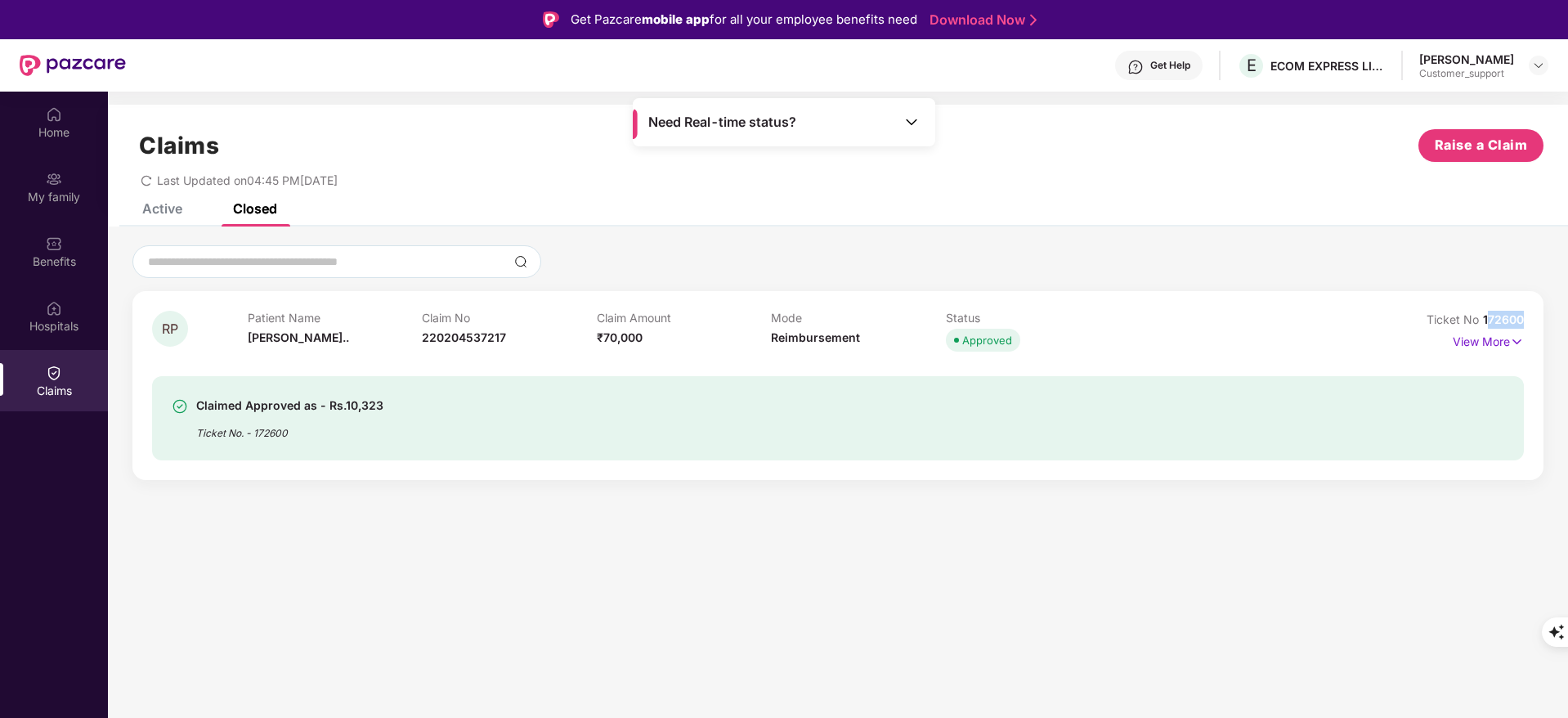
drag, startPoint x: 1486, startPoint y: 314, endPoint x: 1529, endPoint y: 311, distance: 43.1
click at [1529, 311] on div "RP Patient Name [PERSON_NAME].. Claim No 220204537217 Claim Amount ₹70,000 Mode…" at bounding box center [838, 385] width 1411 height 189
click at [1529, 311] on body "Get Pazcare mobile app for all your employee benefits need Download Now Get Hel…" at bounding box center [784, 359] width 1568 height 718
click at [1475, 314] on span "Ticket No" at bounding box center [1455, 319] width 56 height 14
drag, startPoint x: 1482, startPoint y: 315, endPoint x: 1549, endPoint y: 313, distance: 67.0
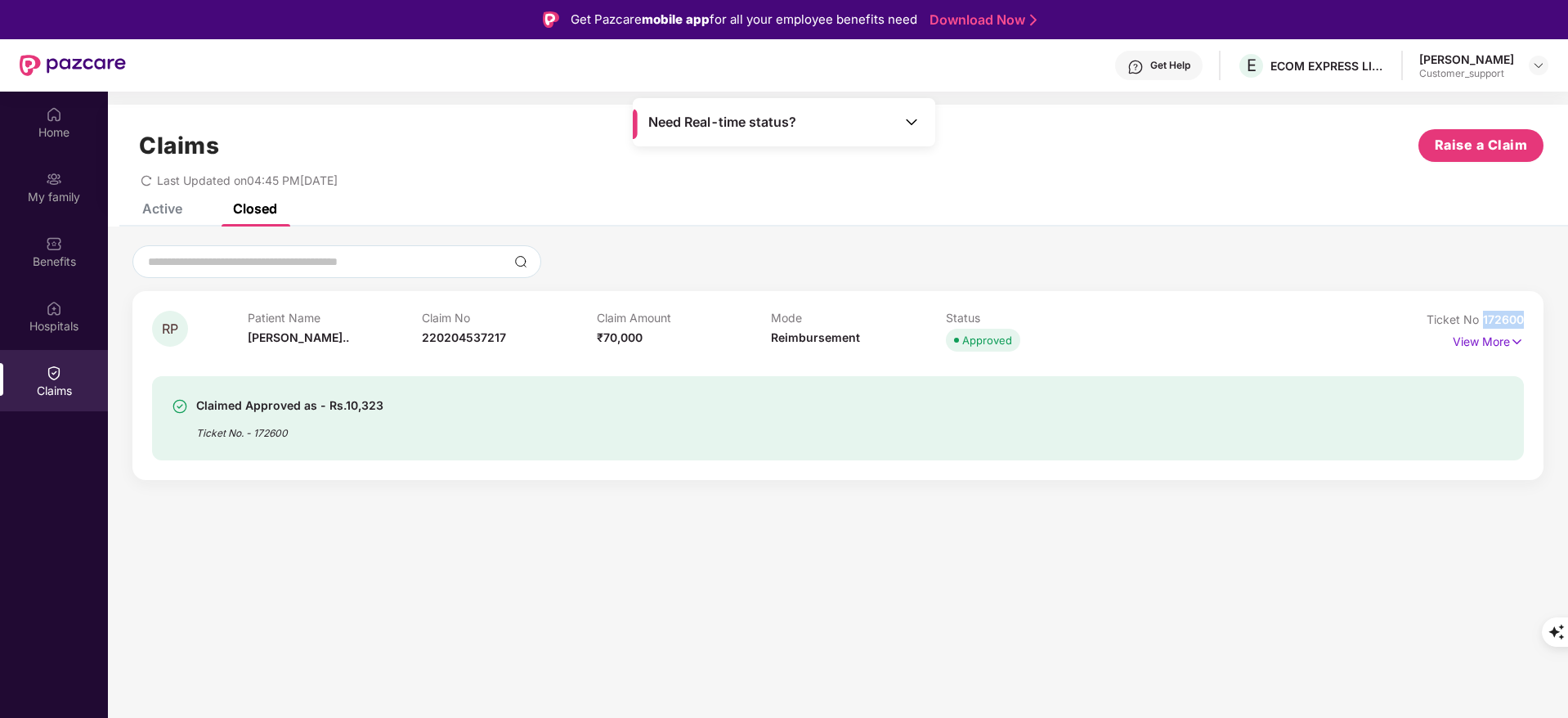
click at [1549, 313] on div "RP Patient Name [PERSON_NAME].. Claim No 220204537217 Claim Amount ₹70,000 Mode…" at bounding box center [838, 362] width 1461 height 235
copy span "172600"
click at [49, 204] on div "My family" at bounding box center [54, 196] width 108 height 16
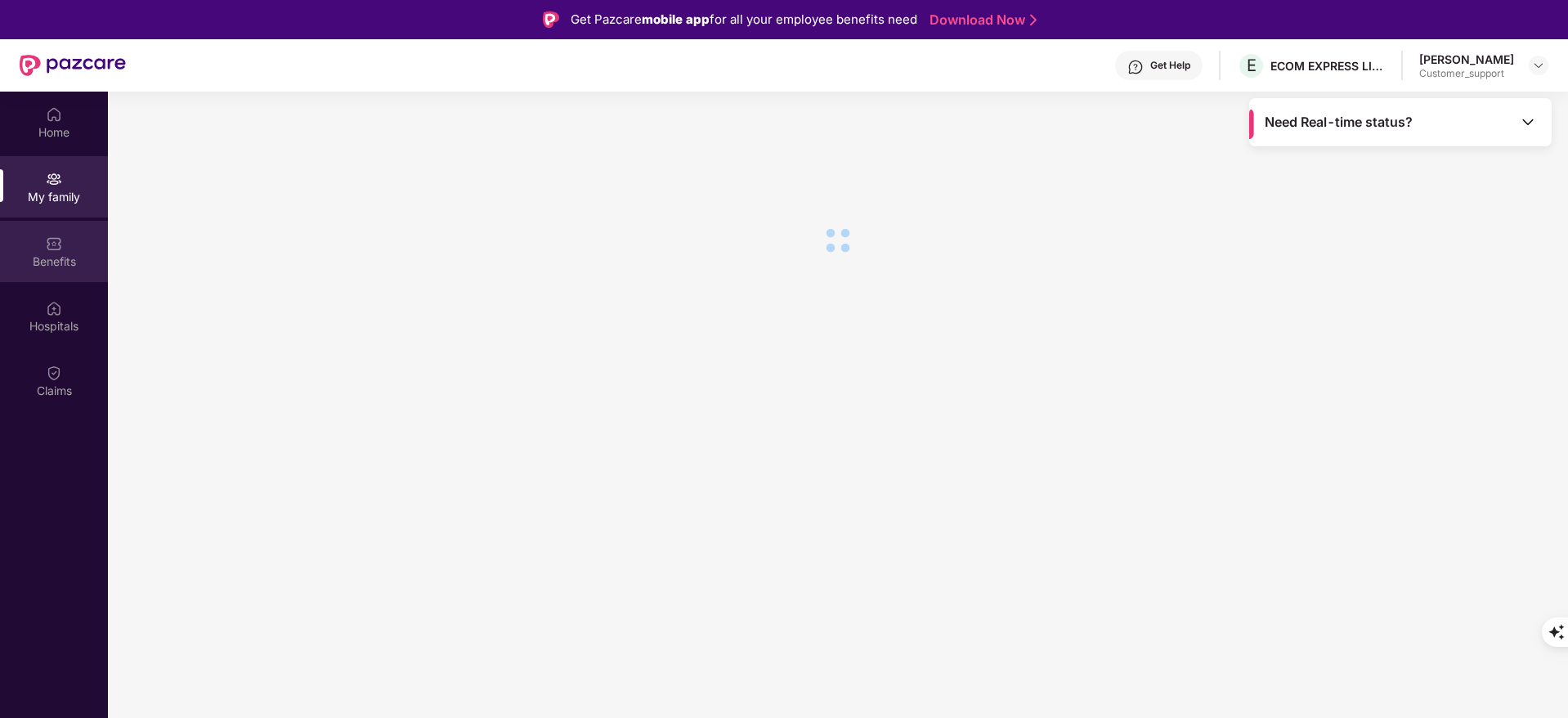
click at [70, 262] on div "Benefits" at bounding box center [54, 261] width 108 height 16
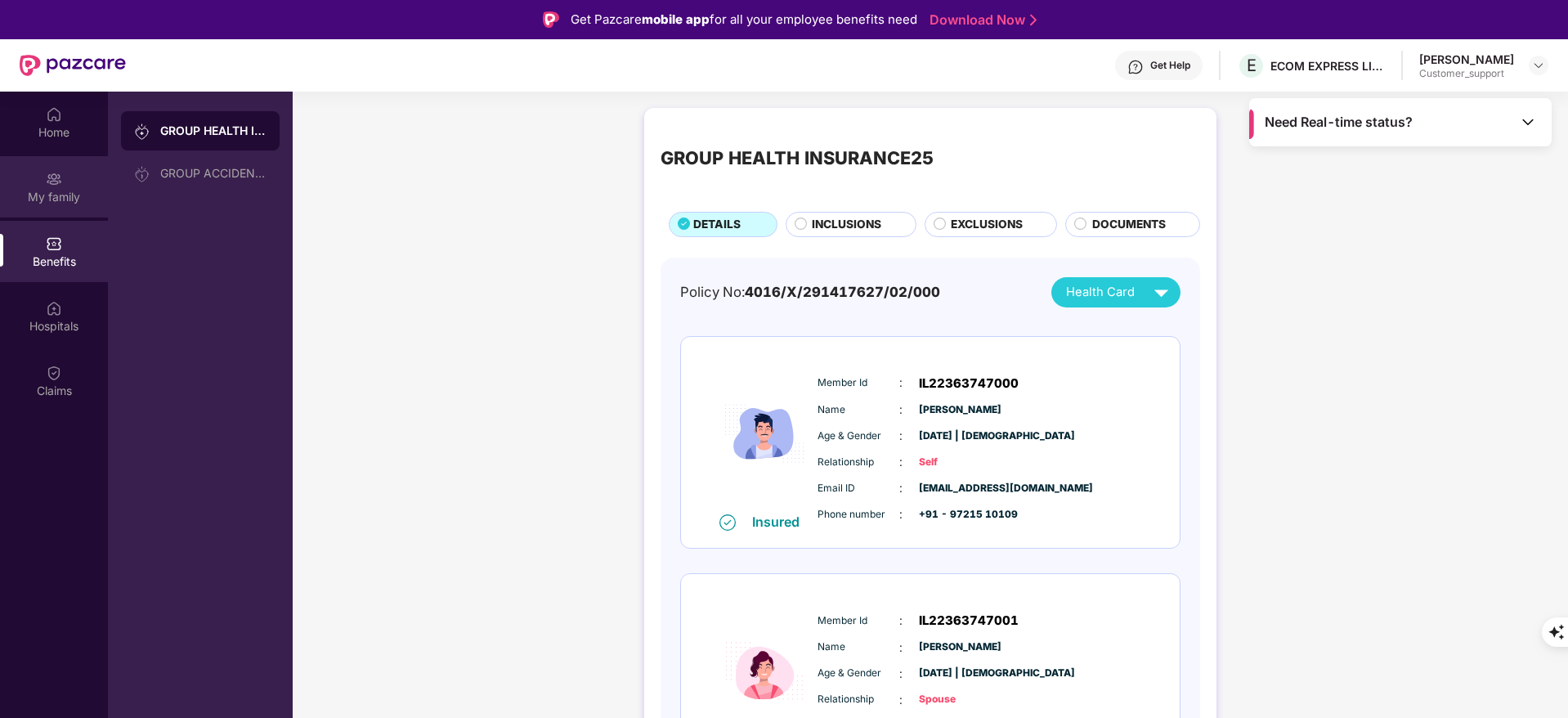
click at [71, 194] on div "My family" at bounding box center [54, 196] width 108 height 16
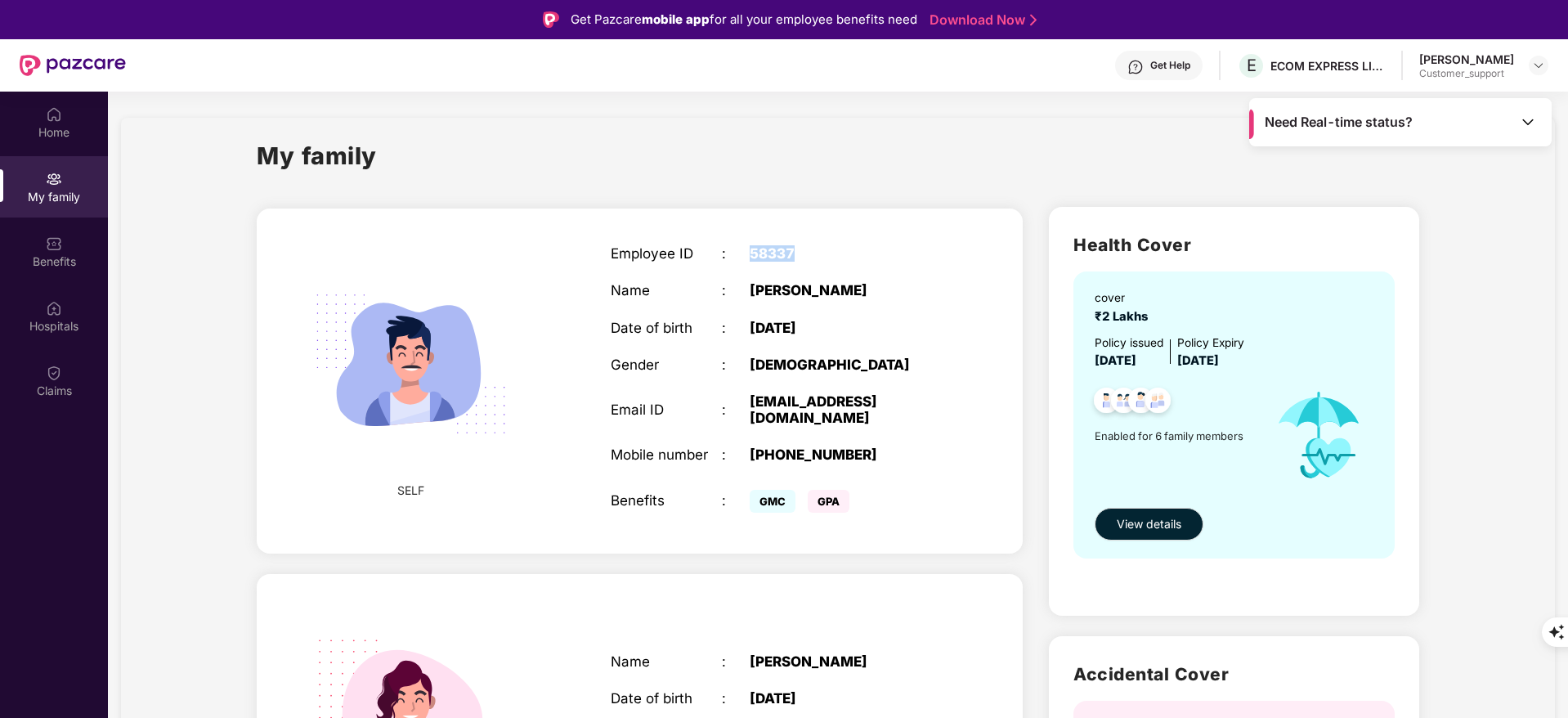
drag, startPoint x: 746, startPoint y: 250, endPoint x: 800, endPoint y: 253, distance: 54.1
click at [800, 253] on div "Employee ID : 58337" at bounding box center [778, 252] width 335 height 16
copy div "58337"
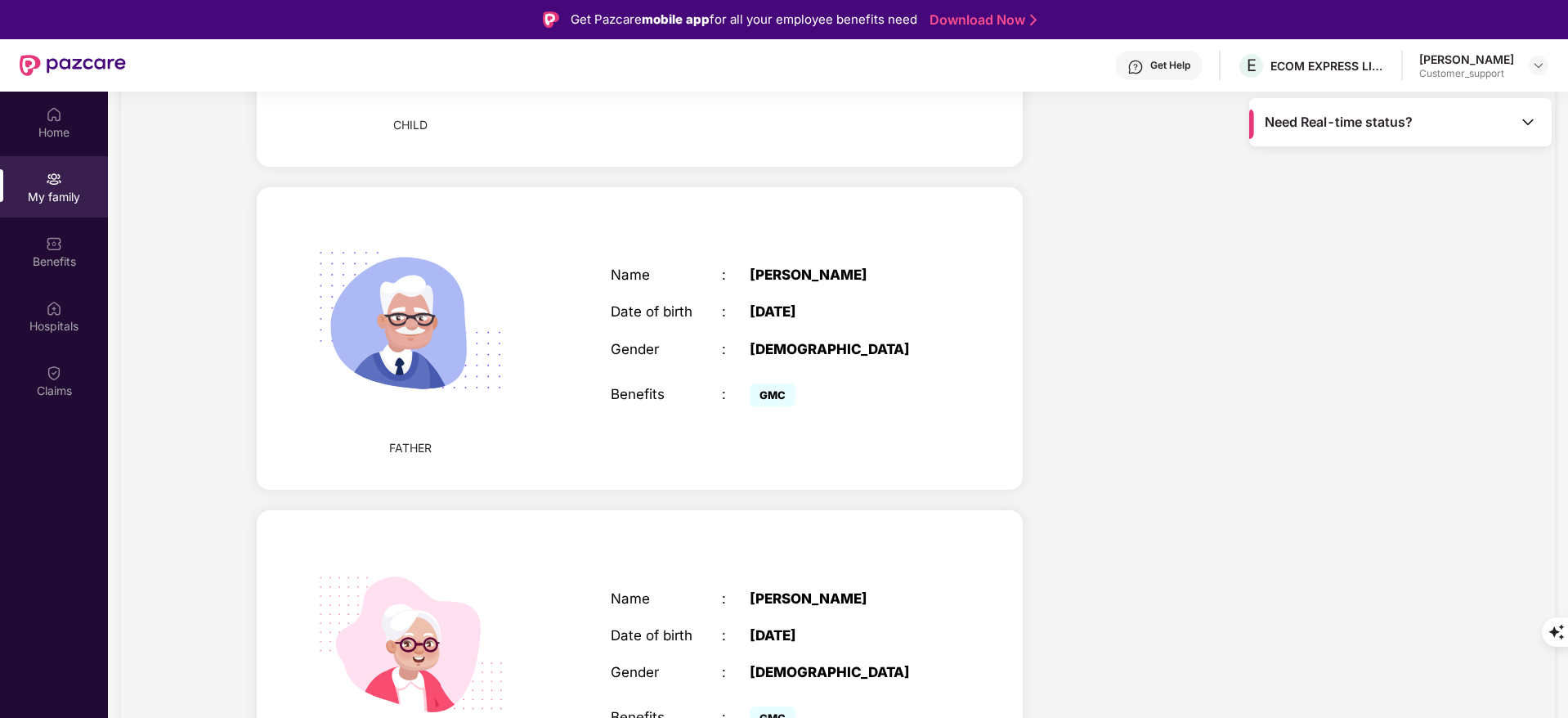
scroll to position [1410, 0]
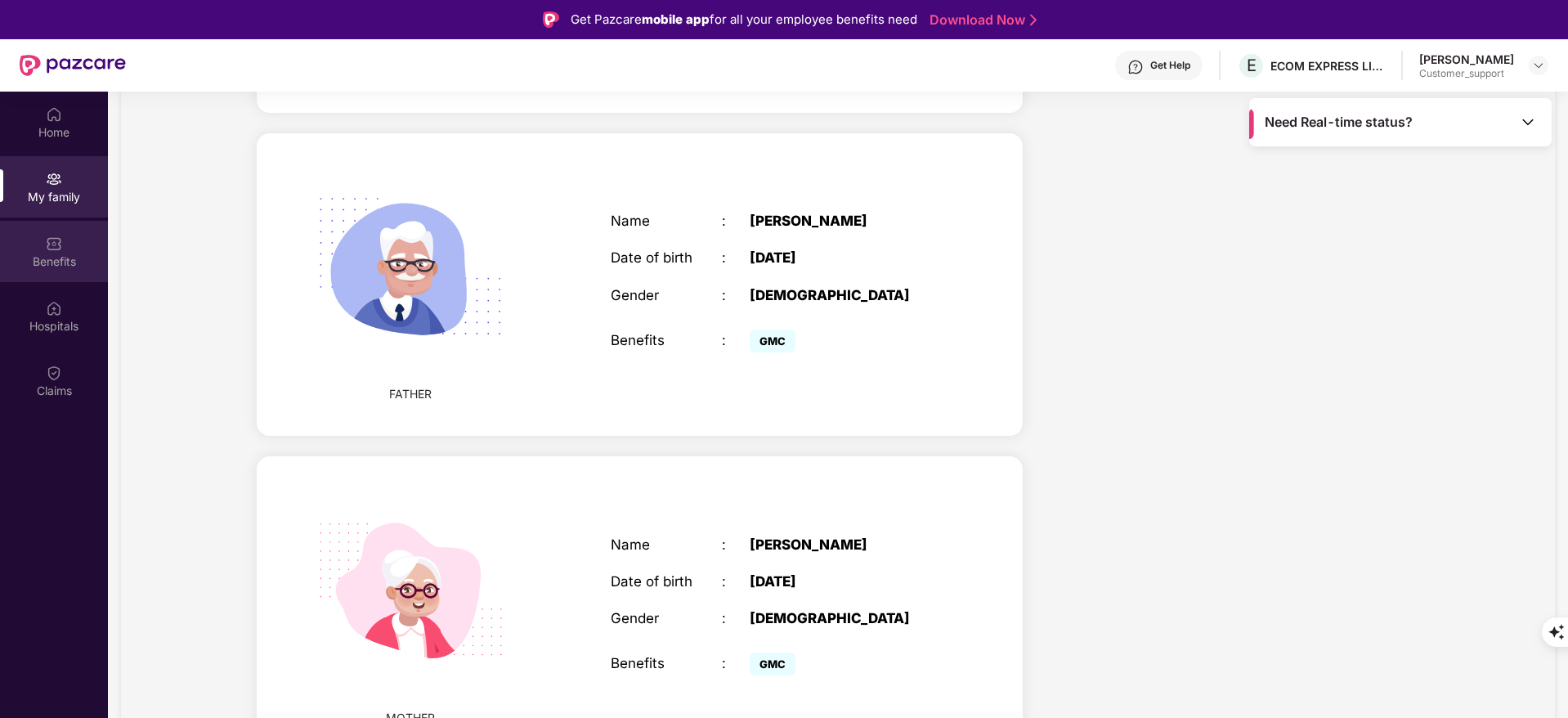
click at [55, 256] on div "Benefits" at bounding box center [54, 261] width 108 height 16
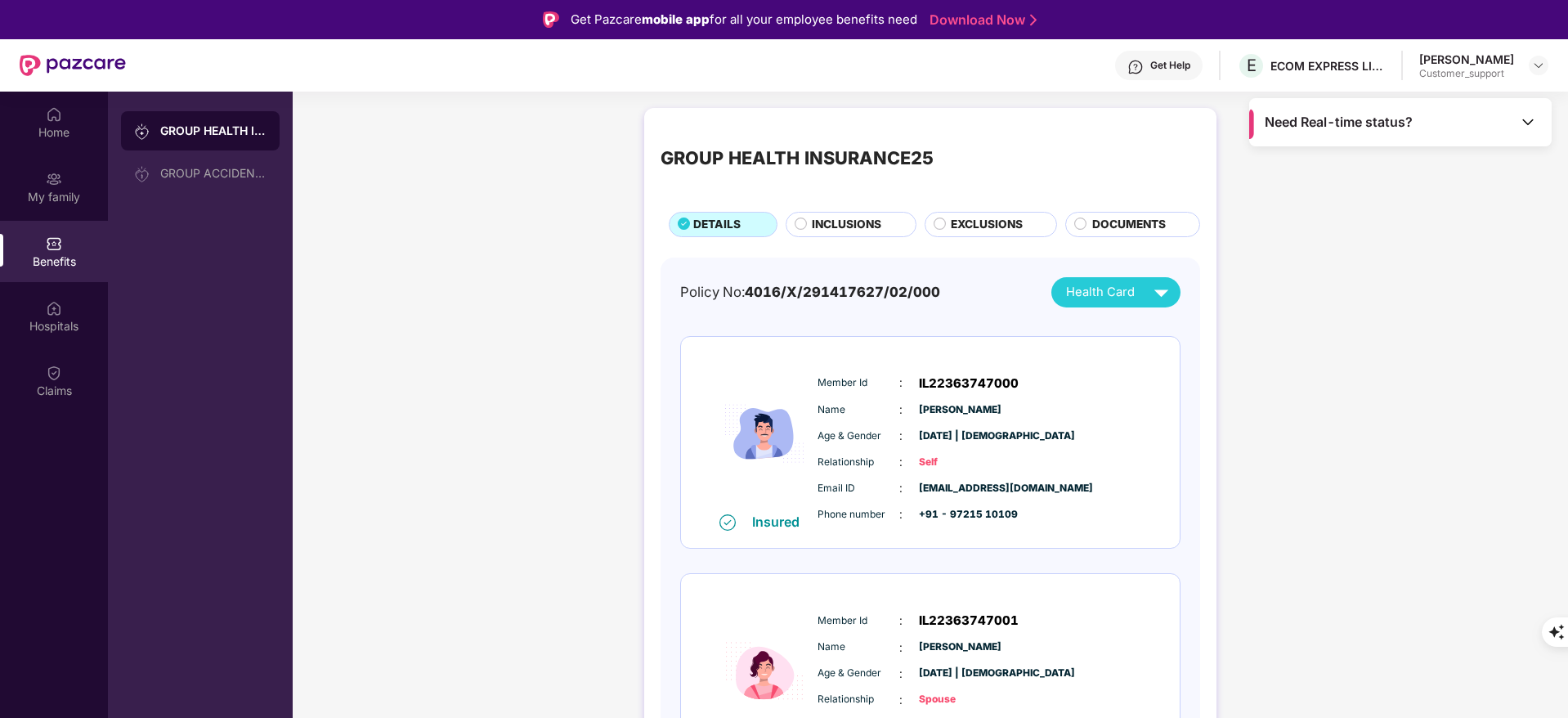
click at [1152, 295] on img at bounding box center [1161, 292] width 29 height 29
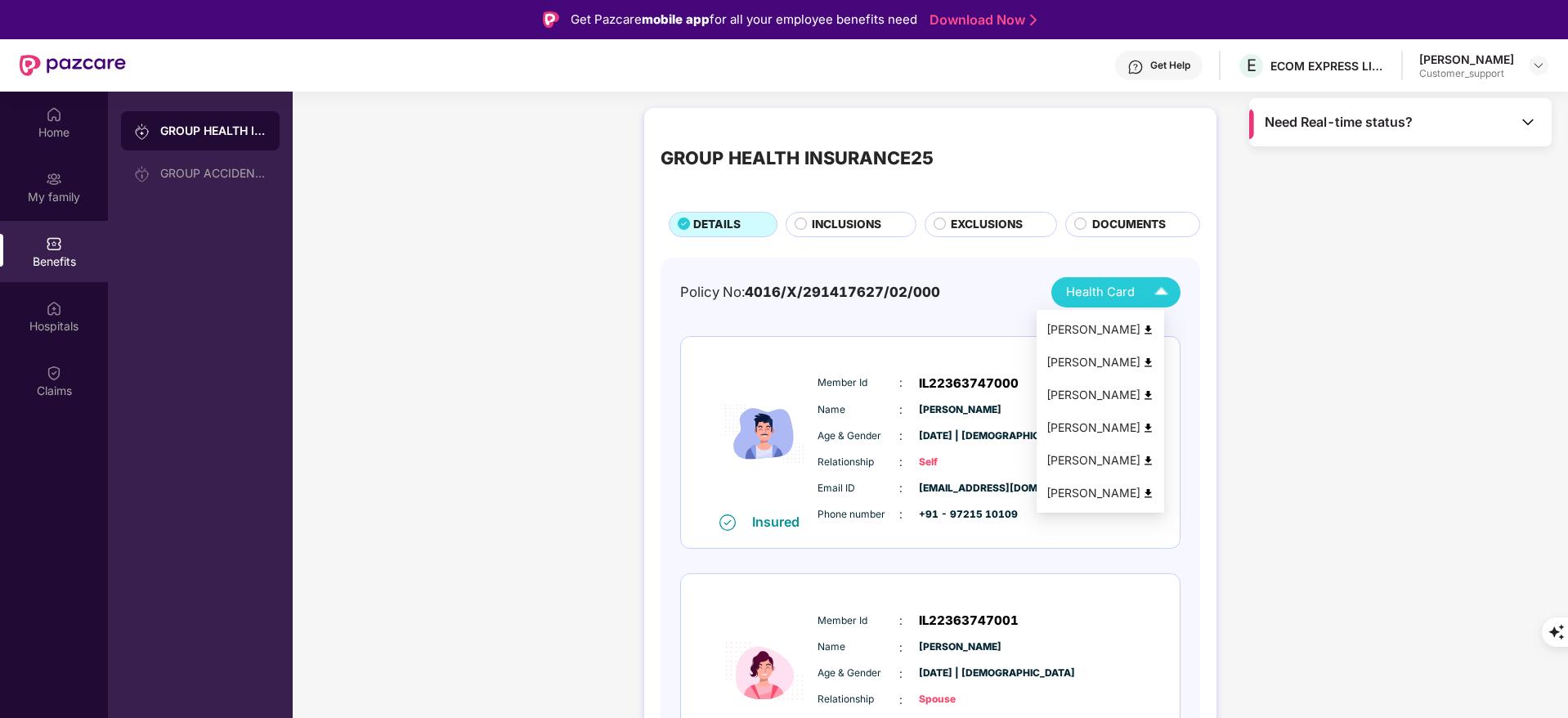
click at [1163, 300] on img at bounding box center [1161, 292] width 29 height 29
click at [1149, 298] on img at bounding box center [1161, 292] width 29 height 29
click at [1154, 456] on img at bounding box center [1149, 460] width 13 height 13
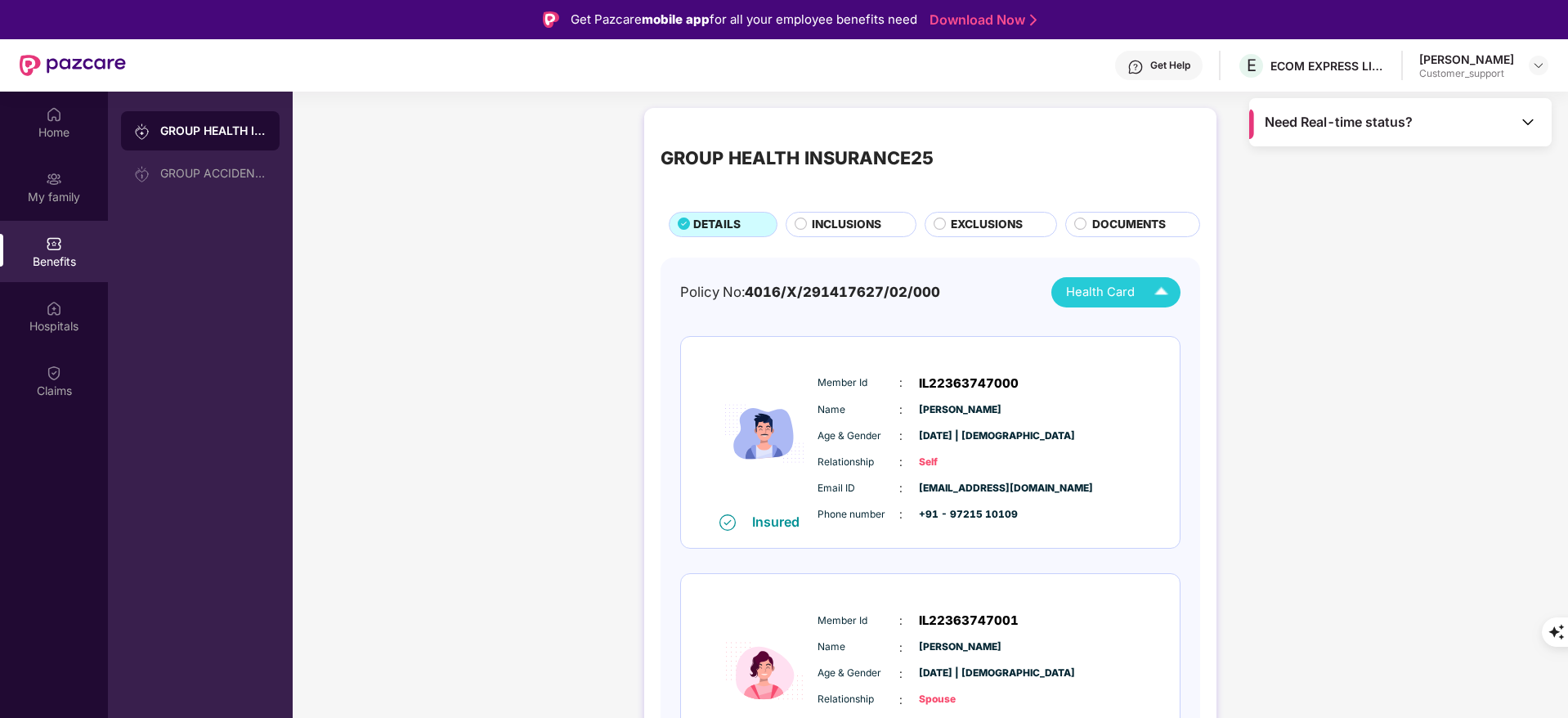
click at [856, 225] on span "INCLUSIONS" at bounding box center [847, 224] width 70 height 18
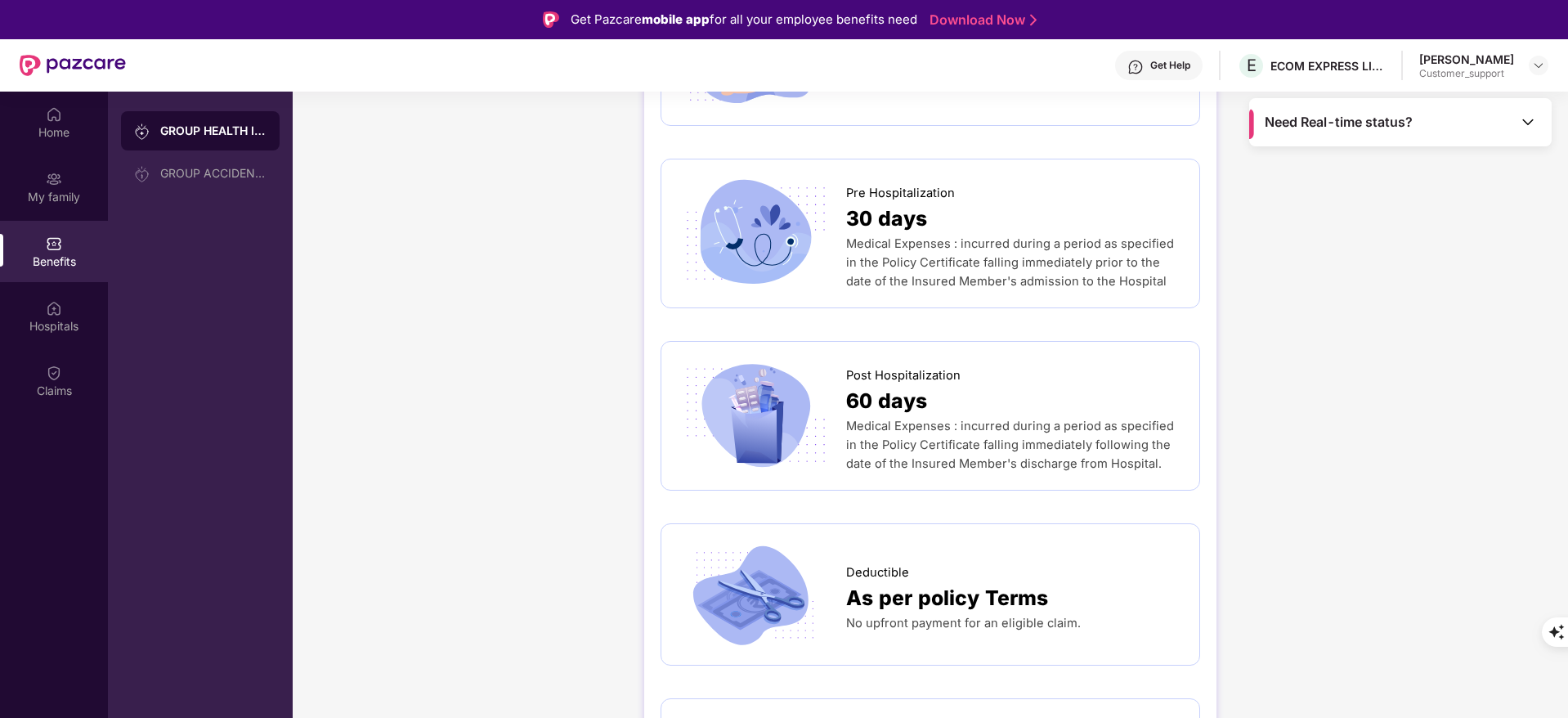
scroll to position [997, 0]
